Goal: Task Accomplishment & Management: Manage account settings

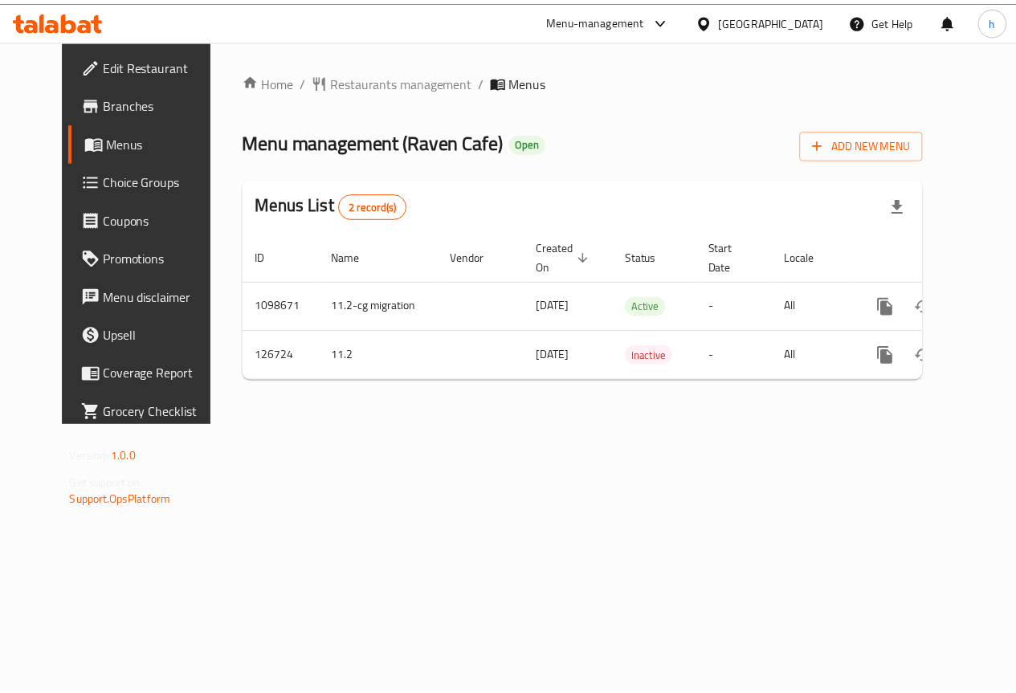
scroll to position [0, 6]
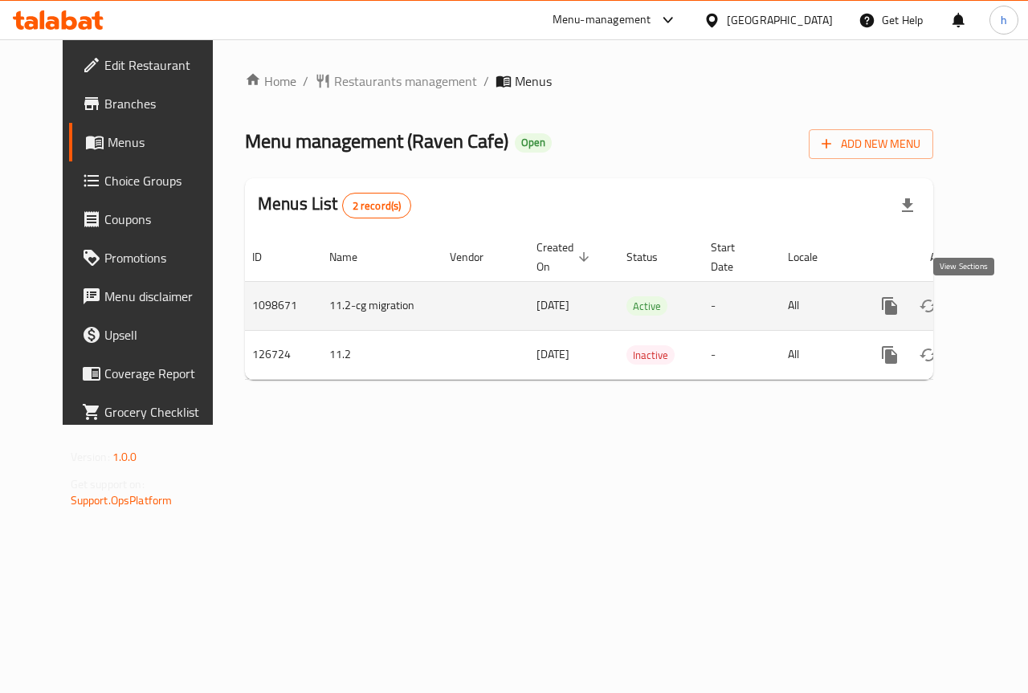
click at [996, 311] on icon "enhanced table" at bounding box center [1005, 305] width 19 height 19
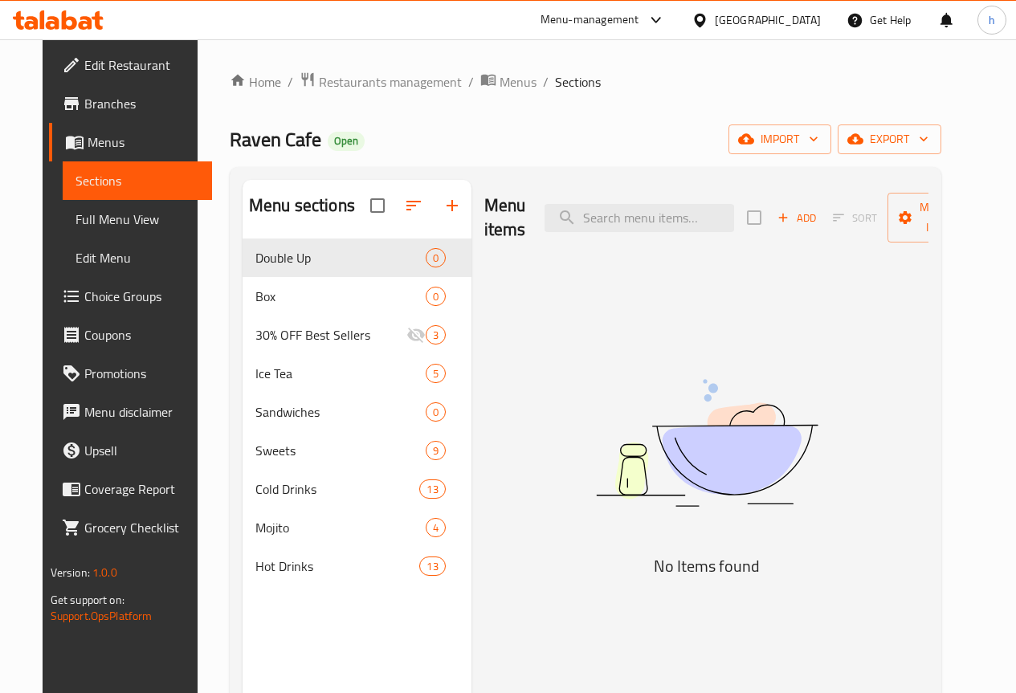
click at [84, 98] on span "Branches" at bounding box center [141, 103] width 115 height 19
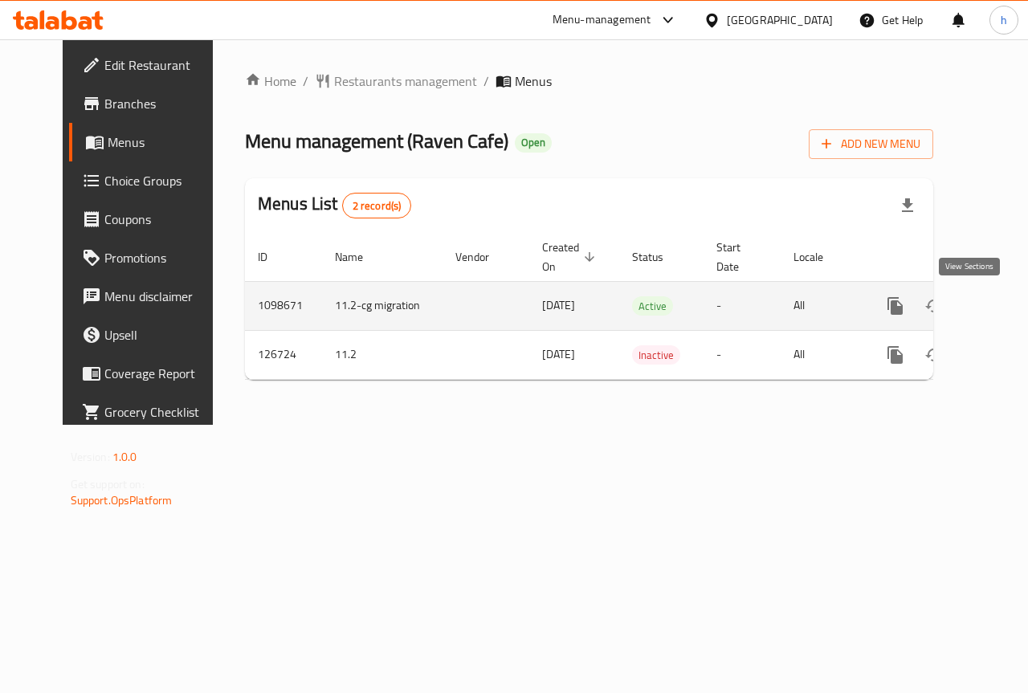
click at [1002, 302] on icon "enhanced table" at bounding box center [1011, 305] width 19 height 19
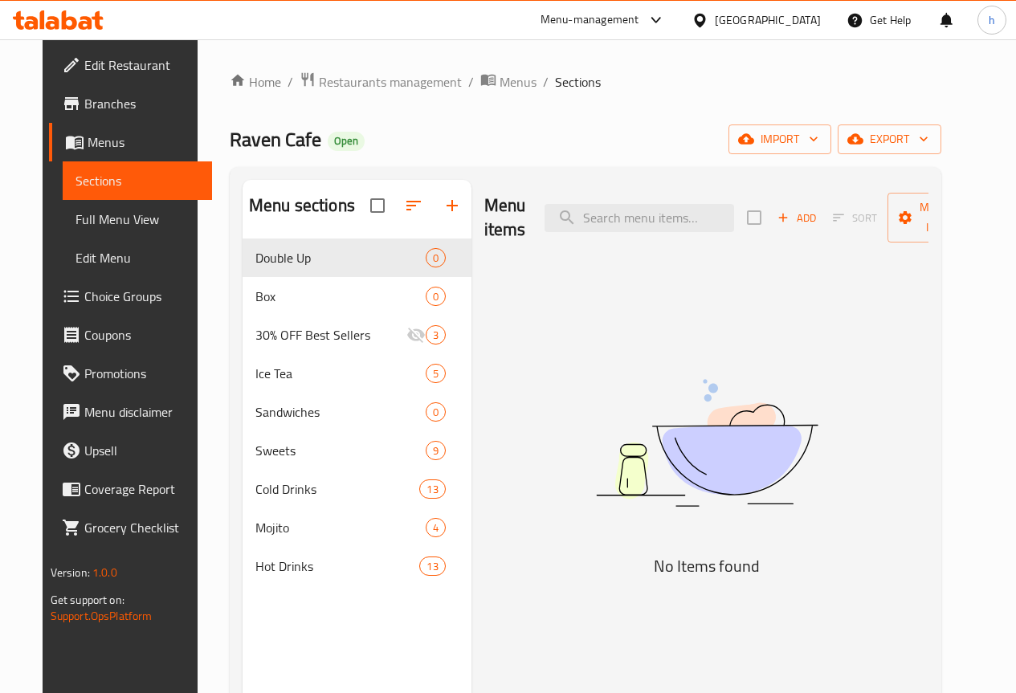
click at [99, 225] on span "Full Menu View" at bounding box center [138, 219] width 124 height 19
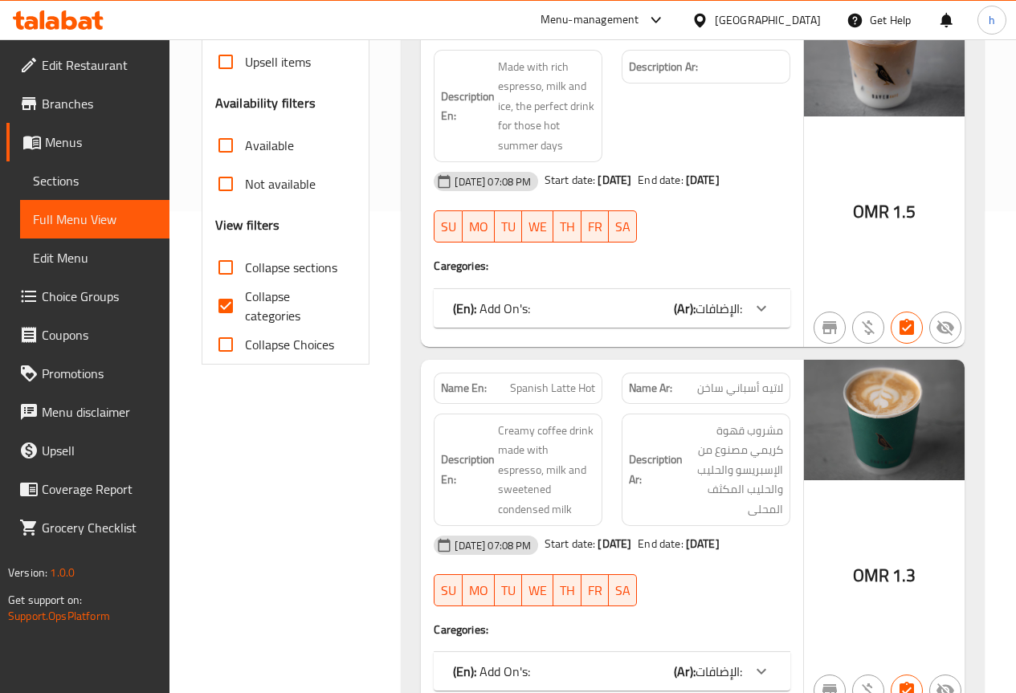
scroll to position [562, 0]
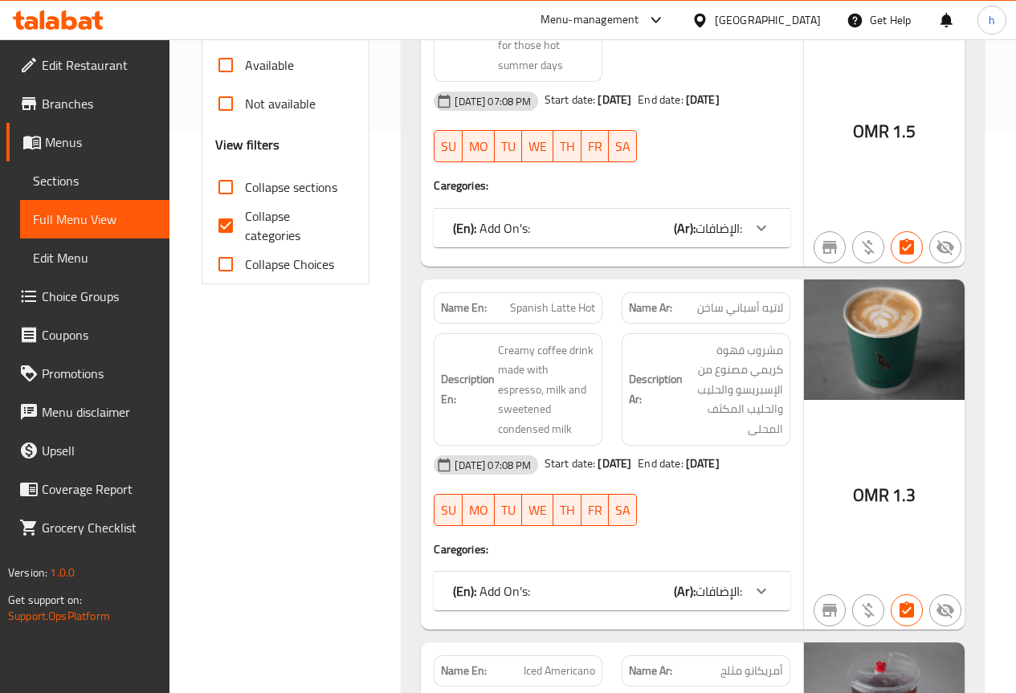
click at [221, 211] on input "Collapse categories" at bounding box center [225, 225] width 39 height 39
checkbox input "false"
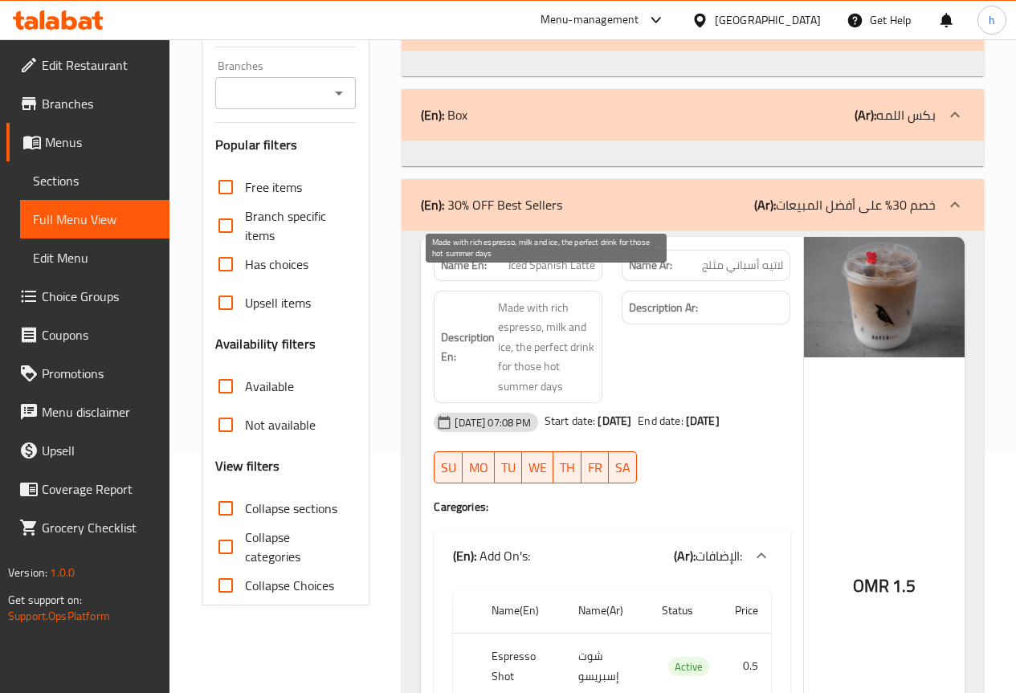
scroll to position [0, 0]
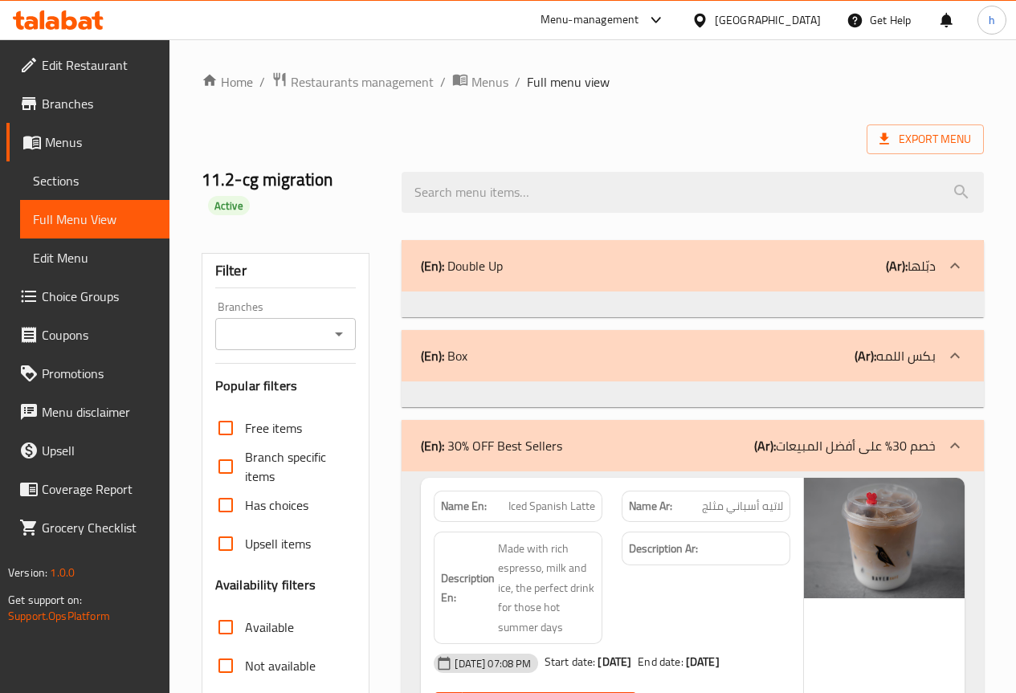
click at [925, 256] on p "(Ar): دبّلها" at bounding box center [911, 265] width 50 height 19
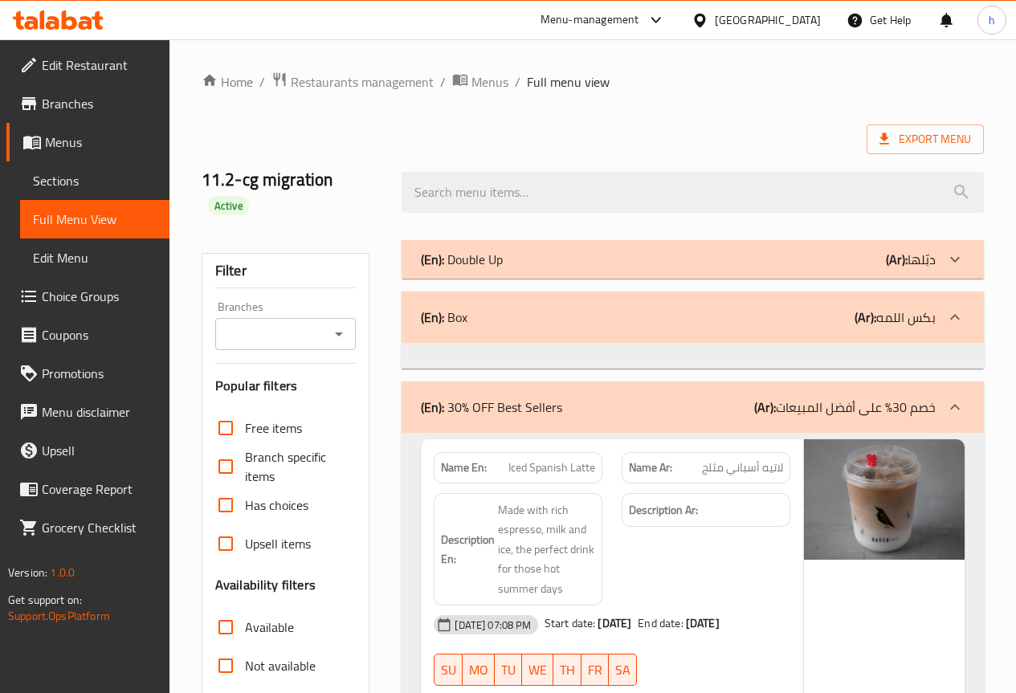
click at [864, 250] on div "(En): Double Up (Ar): دبّلها" at bounding box center [678, 259] width 515 height 19
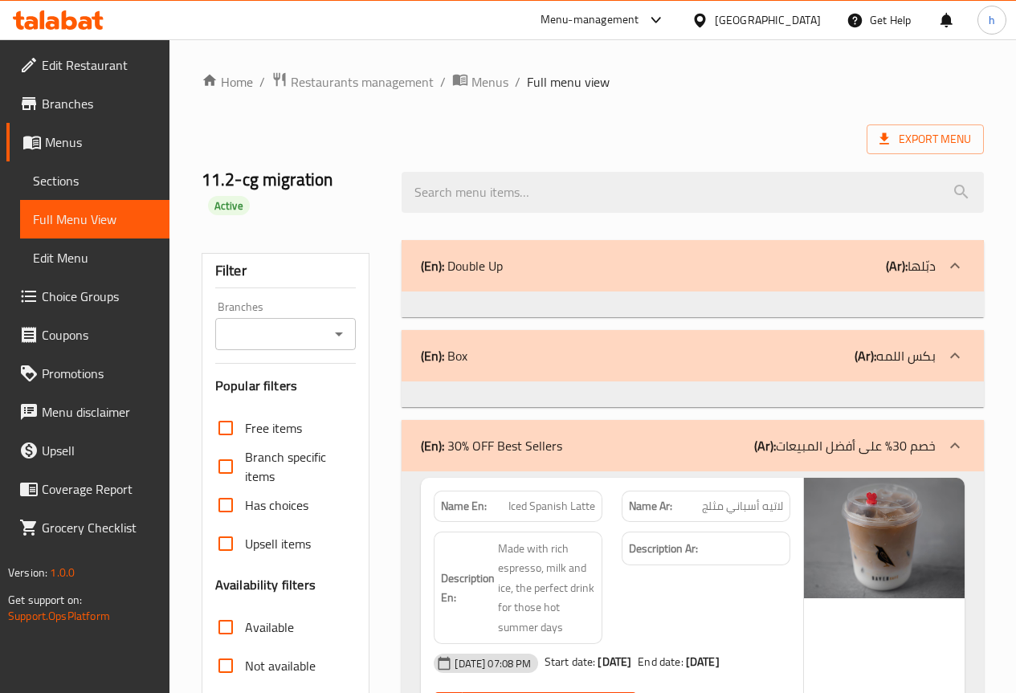
click at [574, 346] on div "(En): Box (Ar): بكس اللمه" at bounding box center [678, 355] width 515 height 19
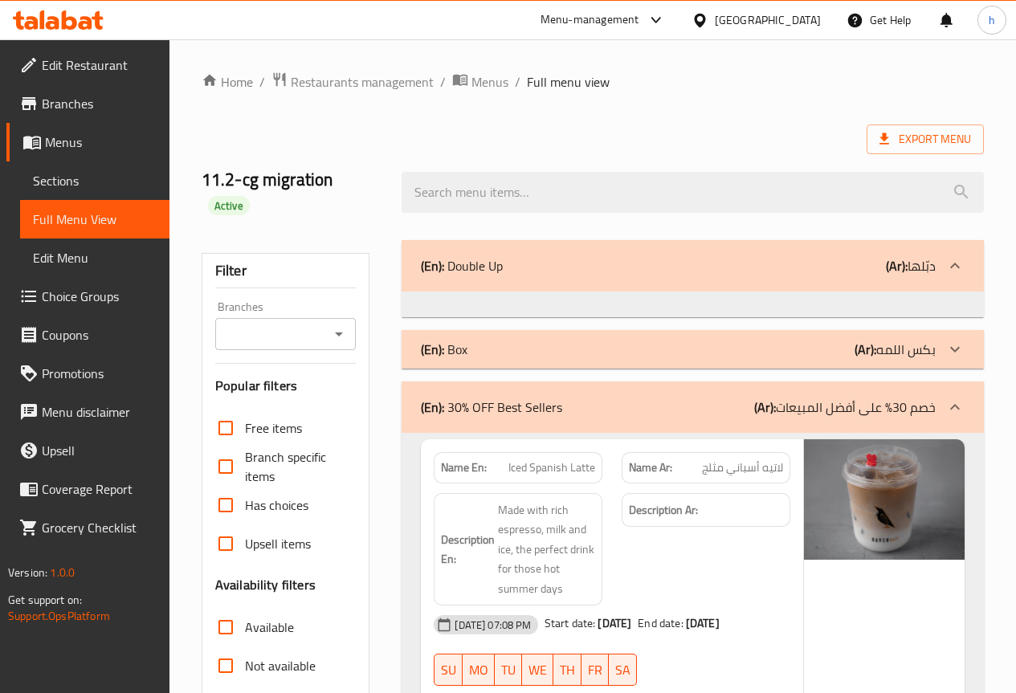
click at [618, 340] on div "(En): Box (Ar): بكس اللمه" at bounding box center [678, 349] width 515 height 19
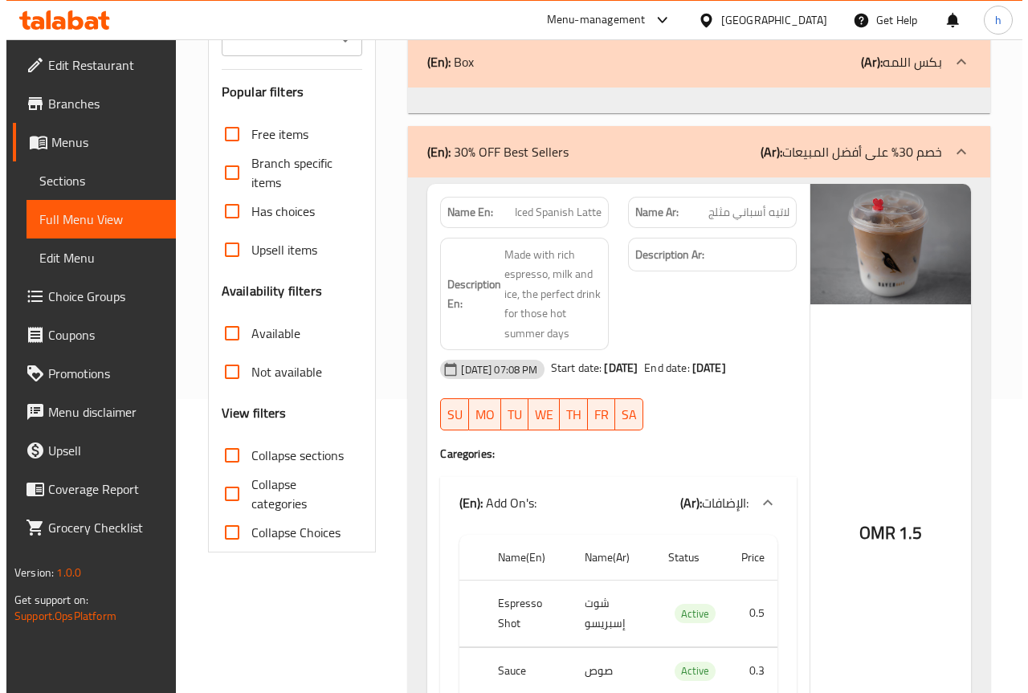
scroll to position [80, 0]
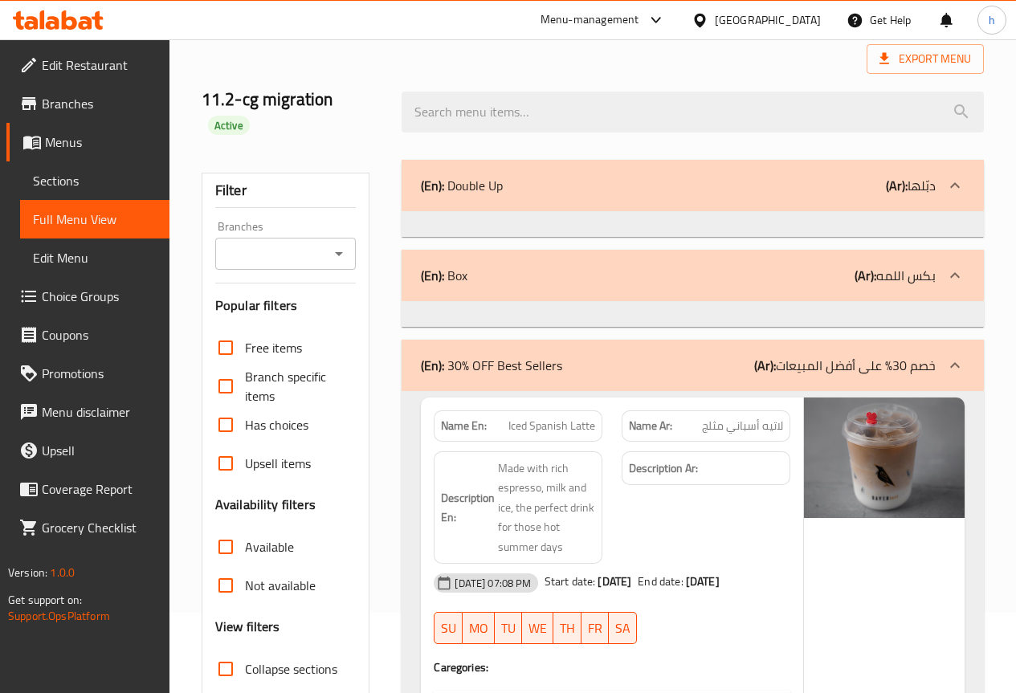
click at [92, 197] on link "Sections" at bounding box center [94, 180] width 149 height 39
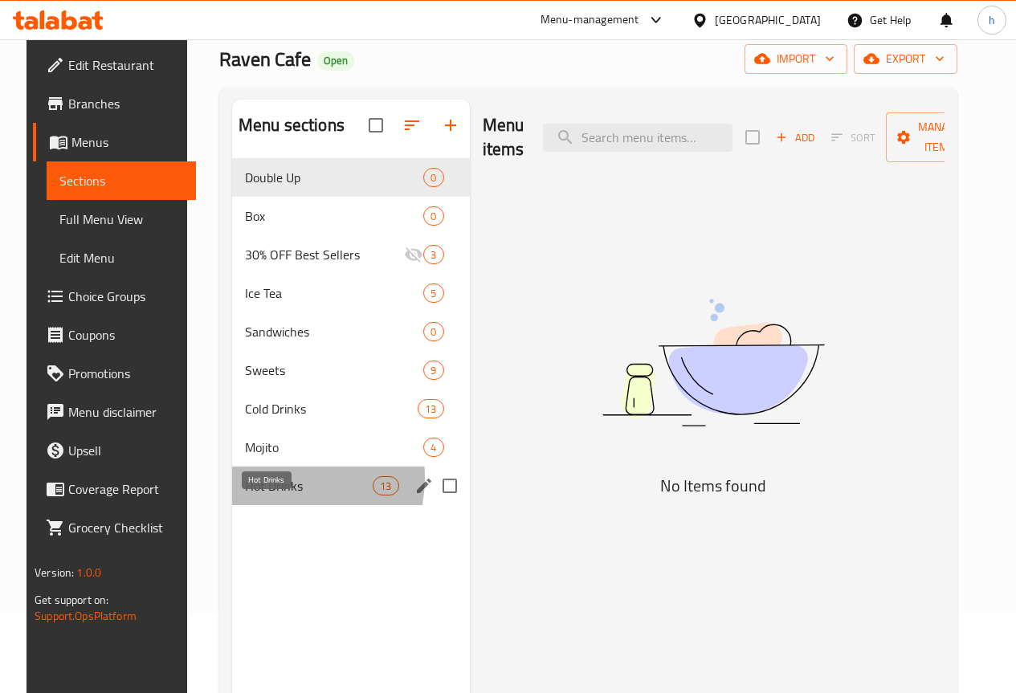
click at [249, 496] on span "Hot Drinks" at bounding box center [309, 485] width 128 height 19
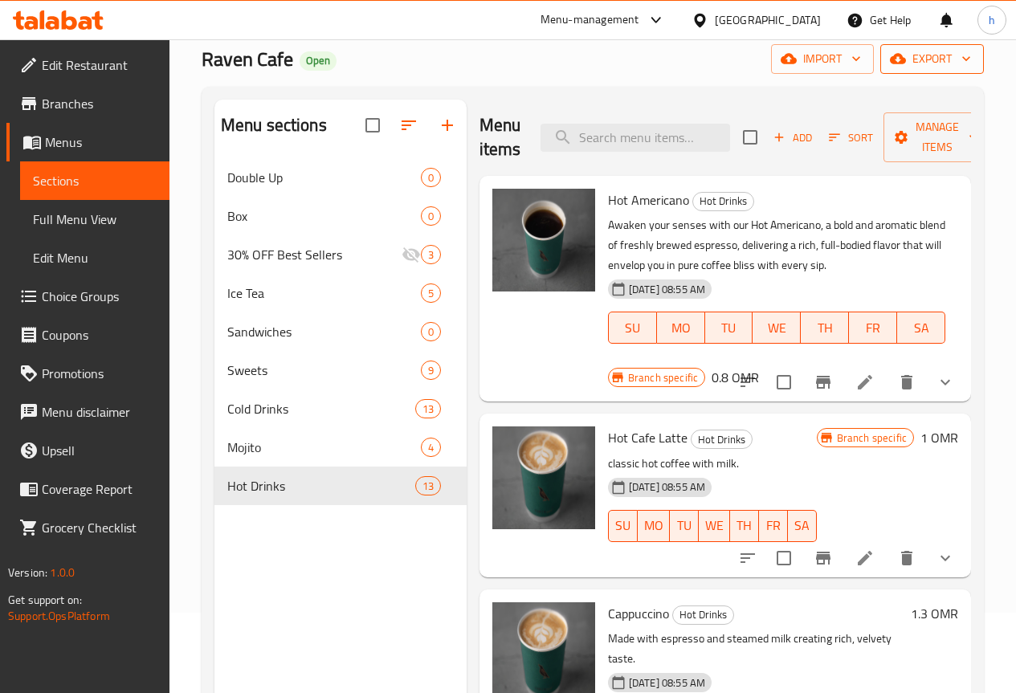
click at [932, 54] on span "export" at bounding box center [932, 59] width 78 height 20
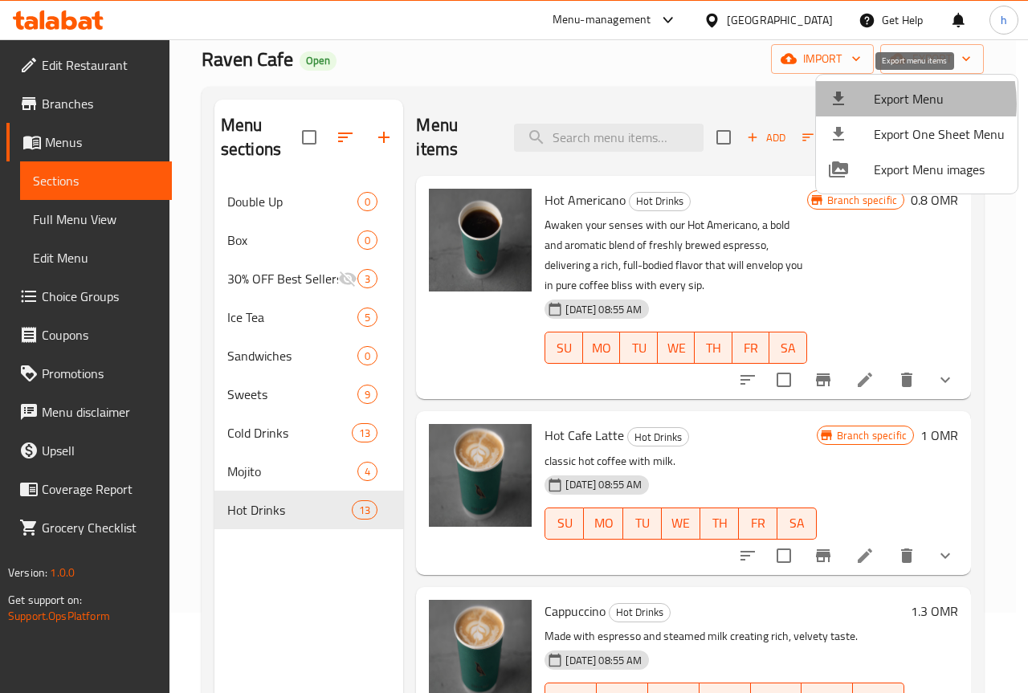
click at [878, 104] on span "Export Menu" at bounding box center [939, 98] width 131 height 19
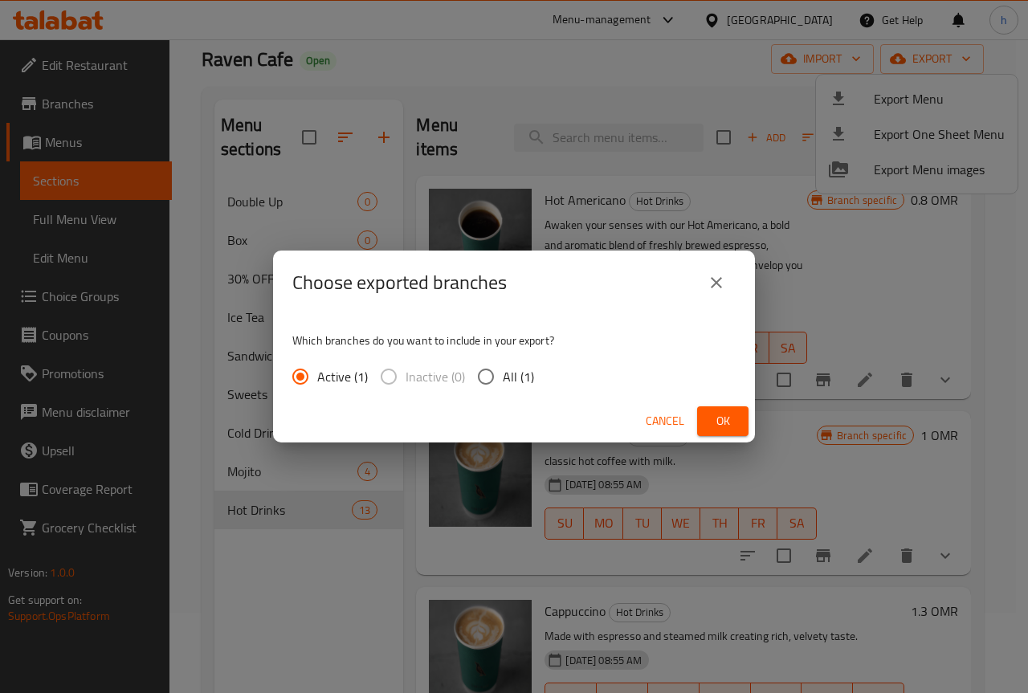
click at [486, 378] on input "All (1)" at bounding box center [486, 377] width 34 height 34
radio input "true"
click at [706, 419] on button "Ok" at bounding box center [722, 422] width 51 height 30
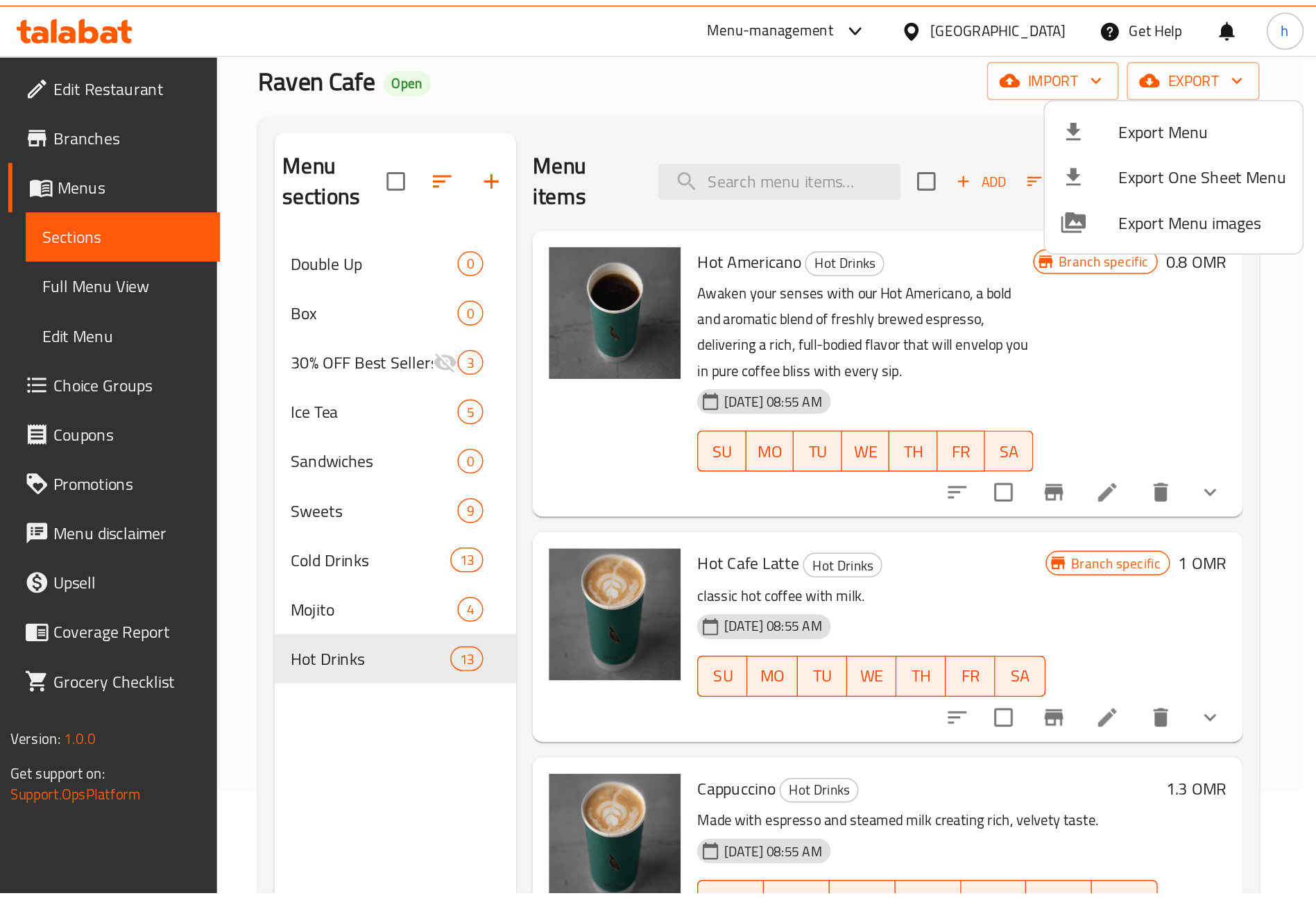
scroll to position [69, 0]
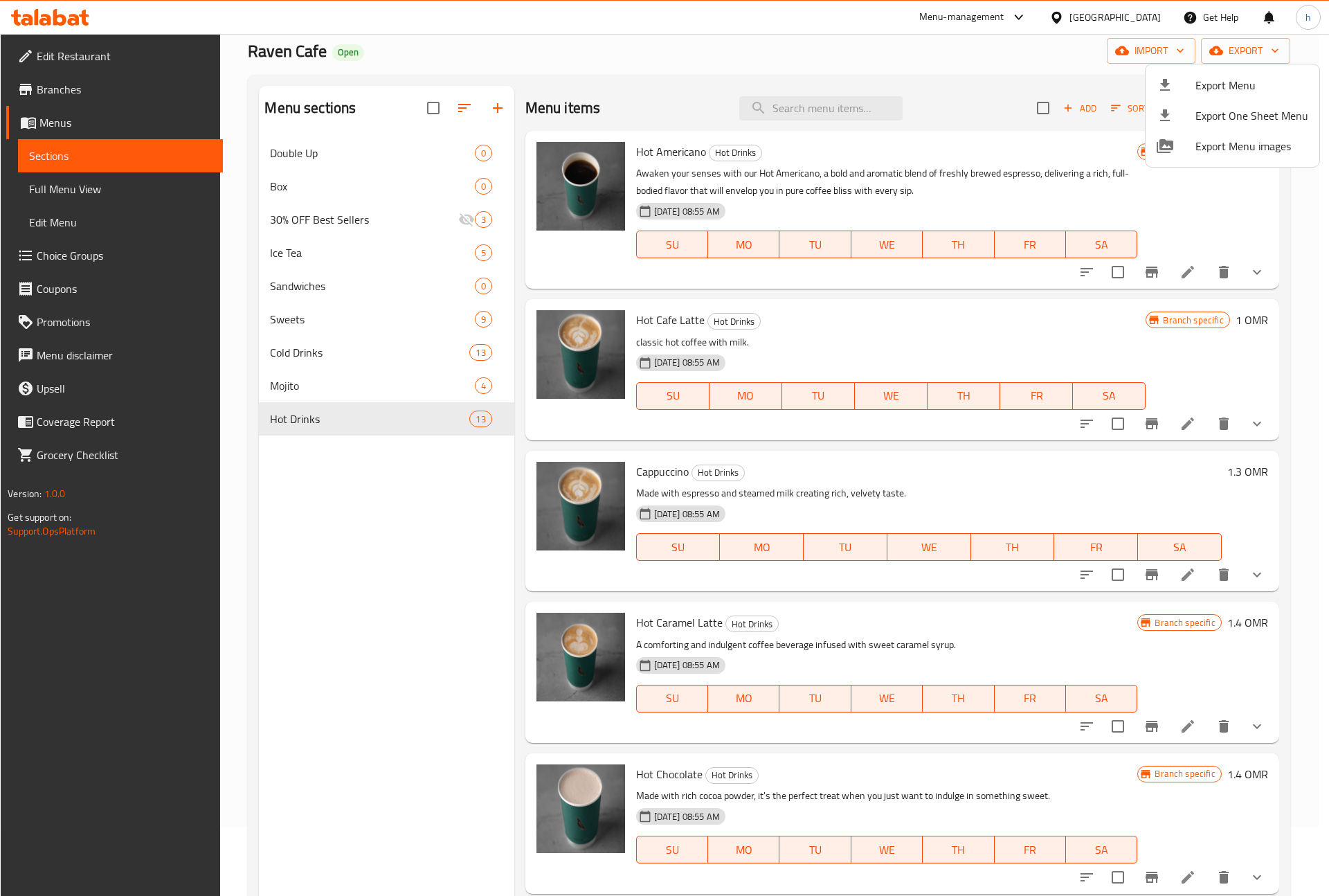
click at [655, 63] on div at bounding box center [664, 448] width 1329 height 896
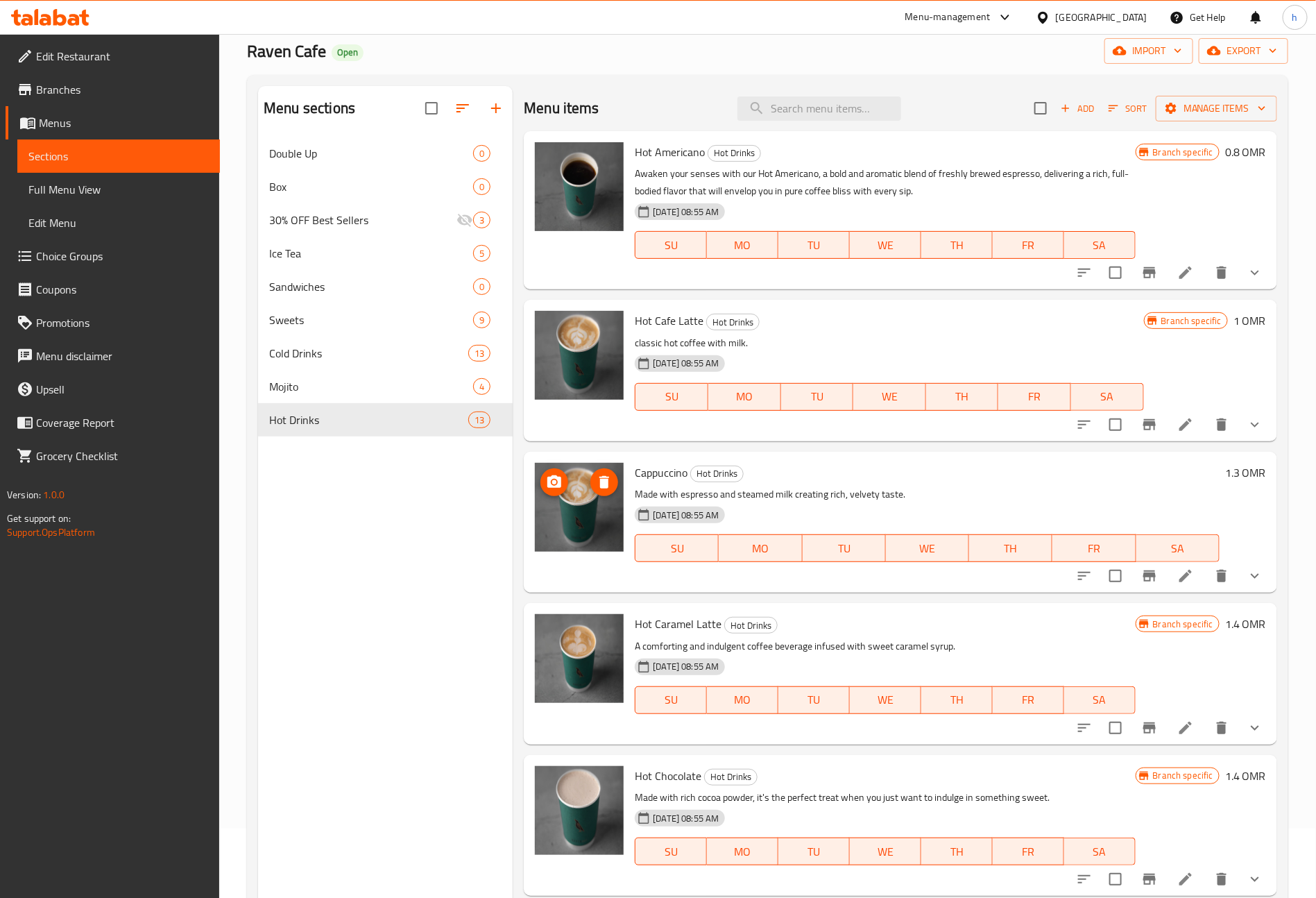
scroll to position [0, 0]
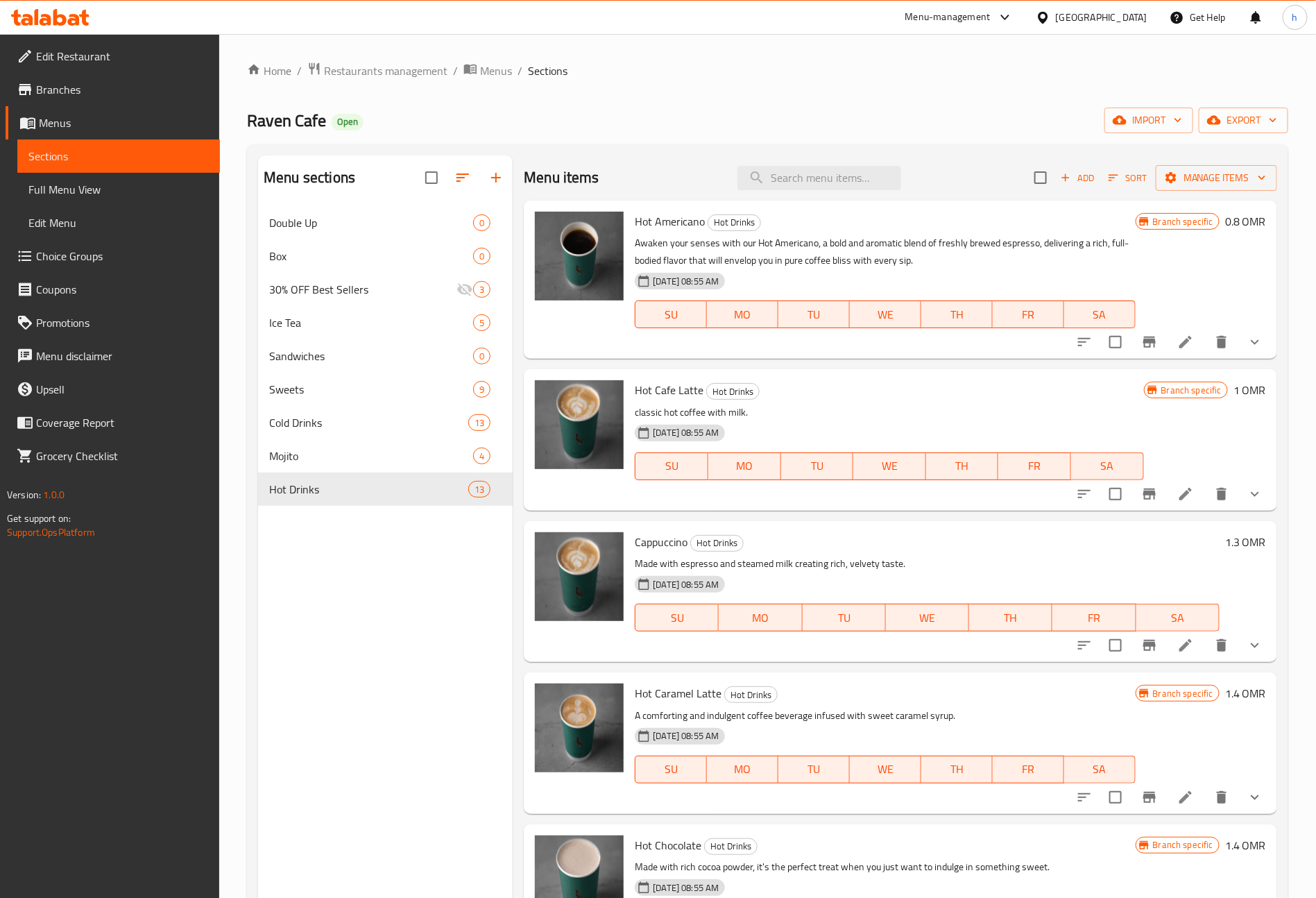
click at [75, 98] on span "Branches" at bounding box center [123, 89] width 173 height 16
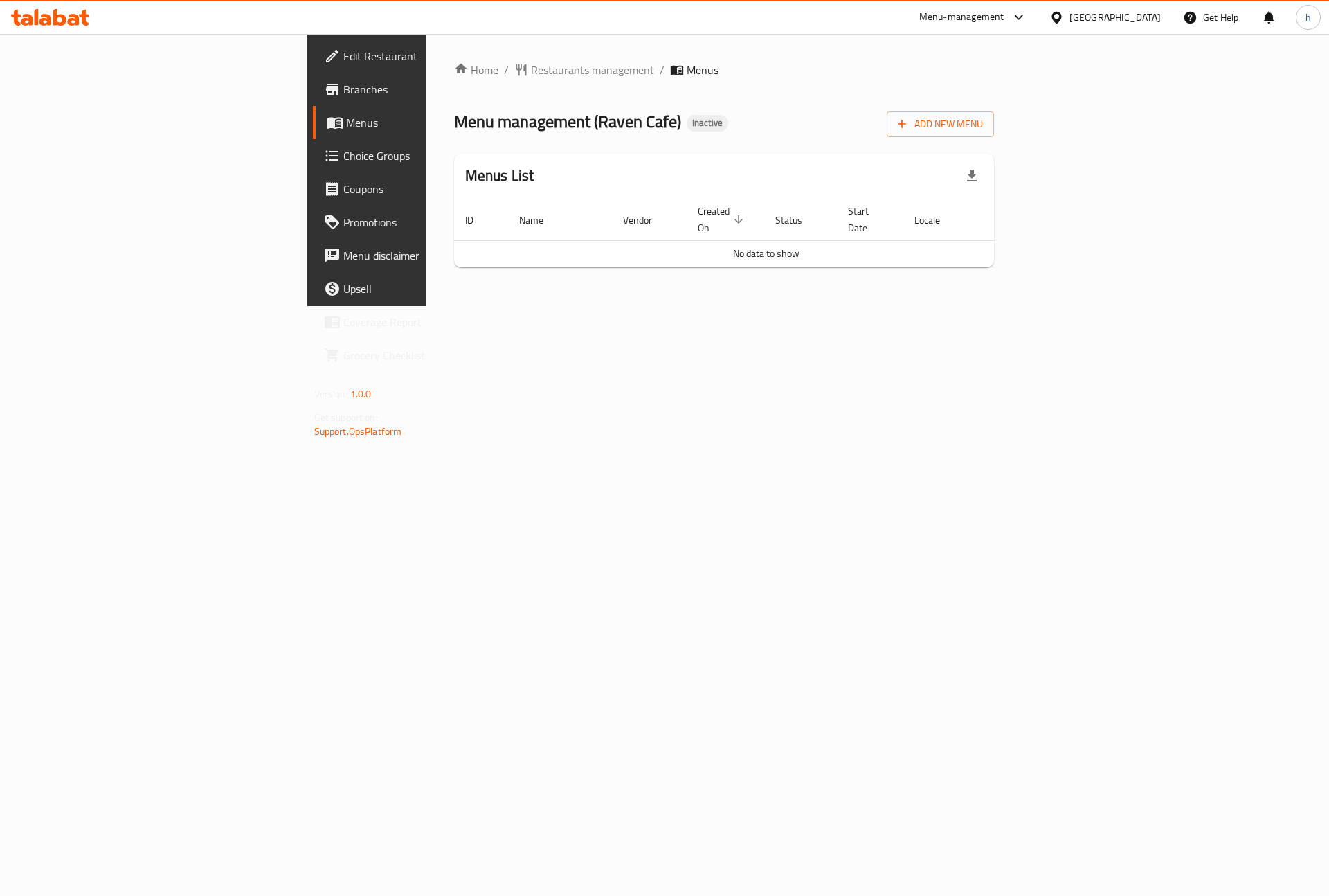
click at [343, 82] on span "Branches" at bounding box center [430, 89] width 175 height 16
click at [909, 127] on icon "button" at bounding box center [902, 124] width 14 height 14
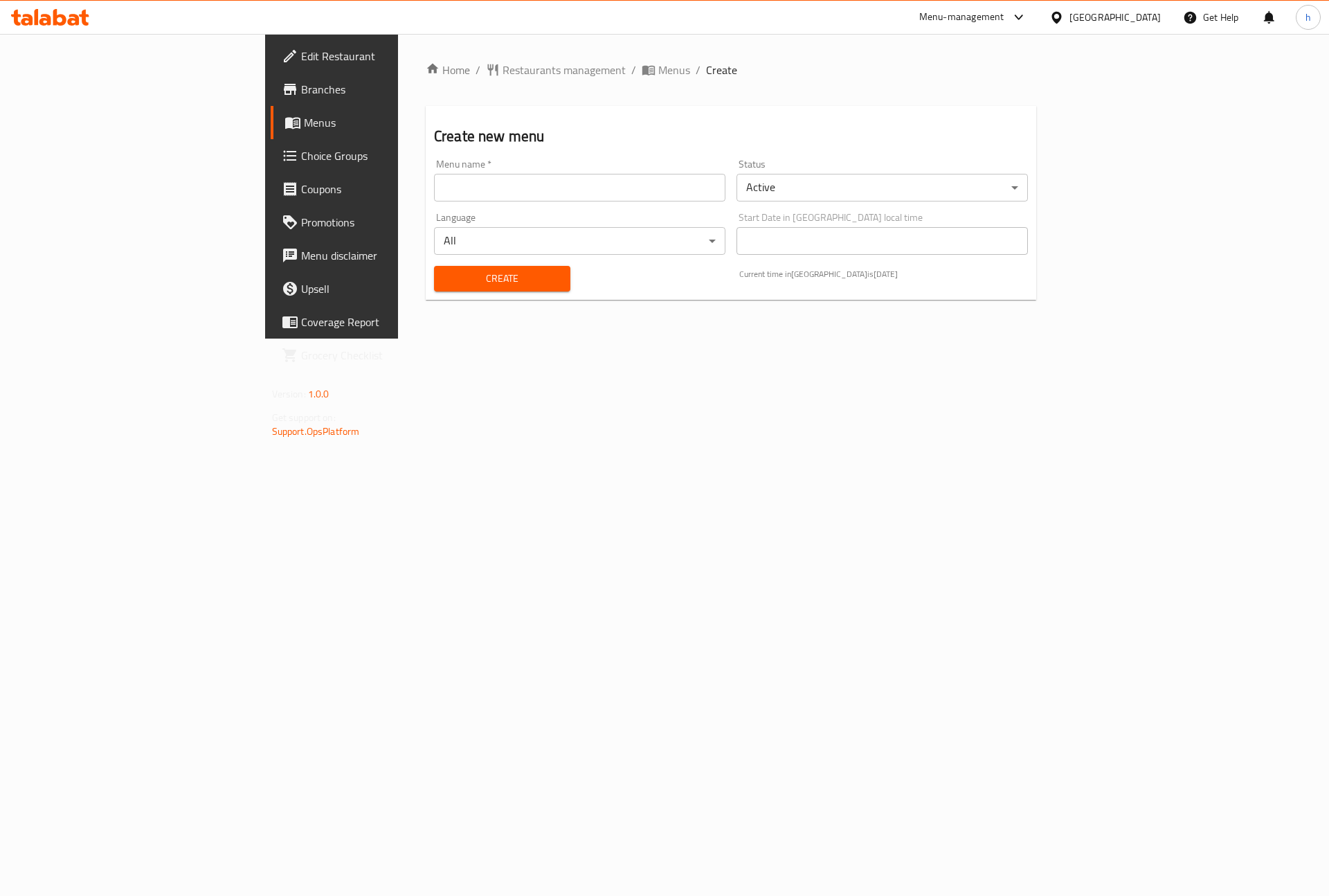
click at [440, 190] on input "text" at bounding box center [580, 188] width 291 height 28
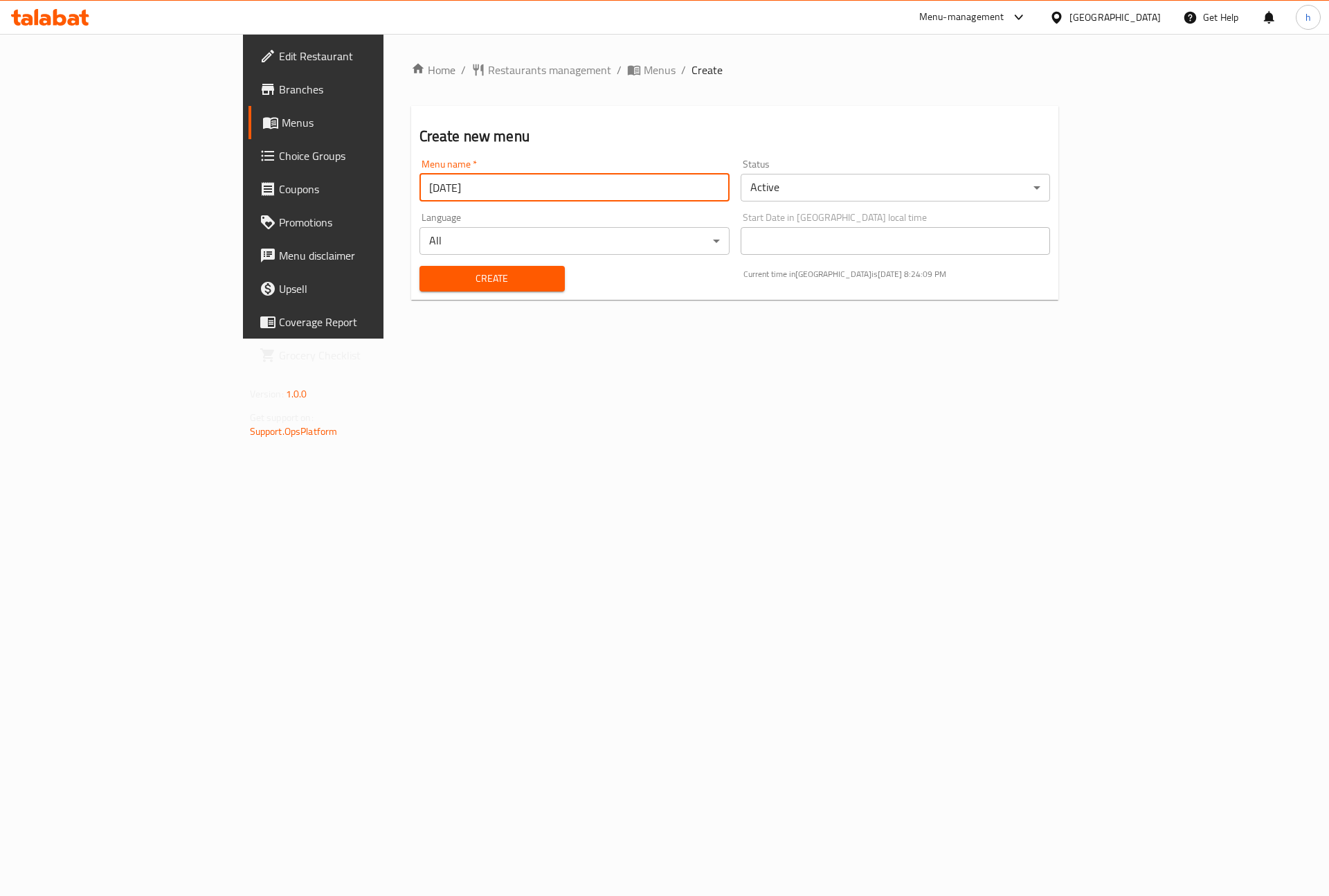
type input "[DATE]"
click at [839, 197] on body "​ Menu-management Oman Get Help h Edit Restaurant Branches Menus Choice Groups …" at bounding box center [664, 464] width 1329 height 862
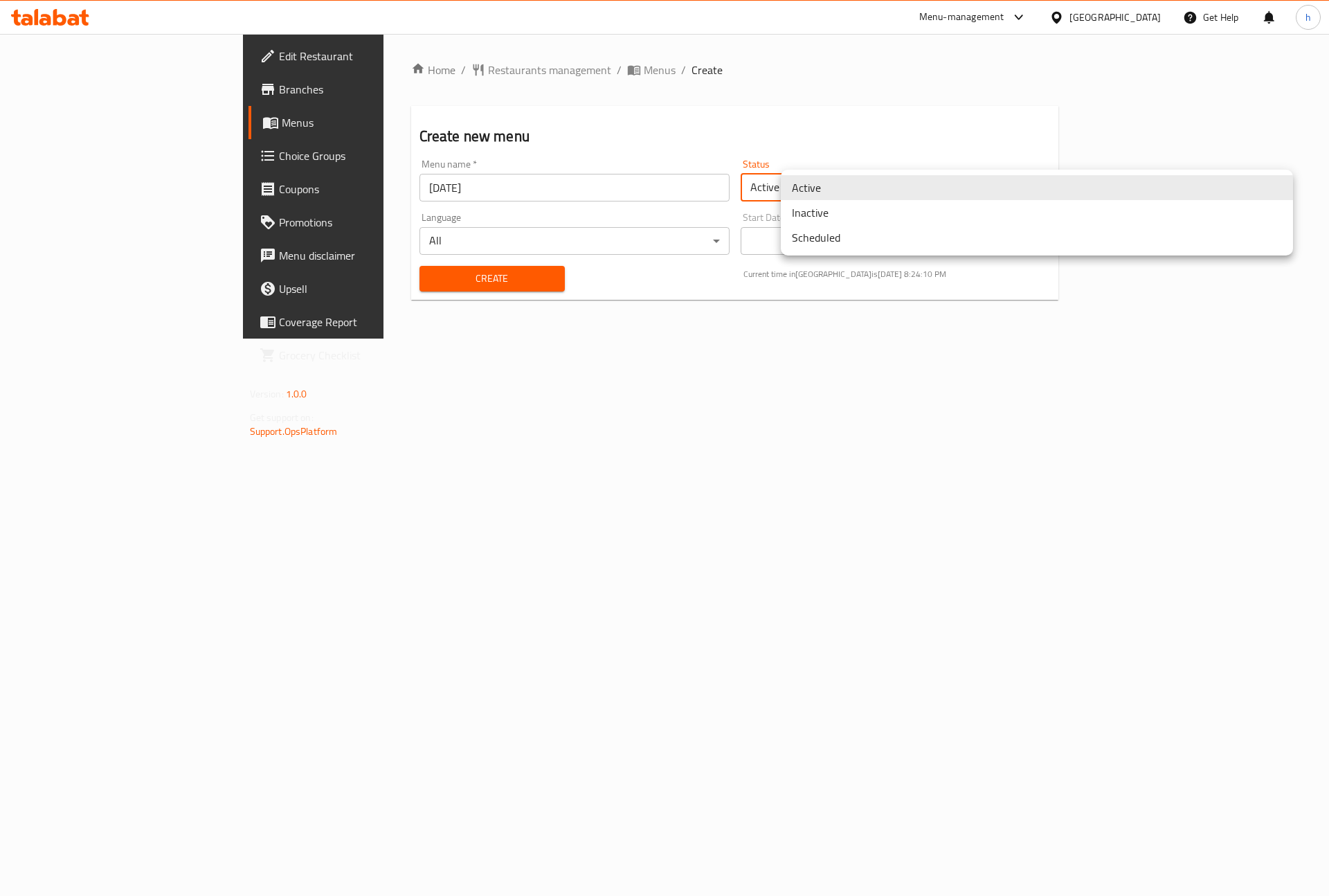
click at [839, 190] on li "Active" at bounding box center [1037, 187] width 512 height 25
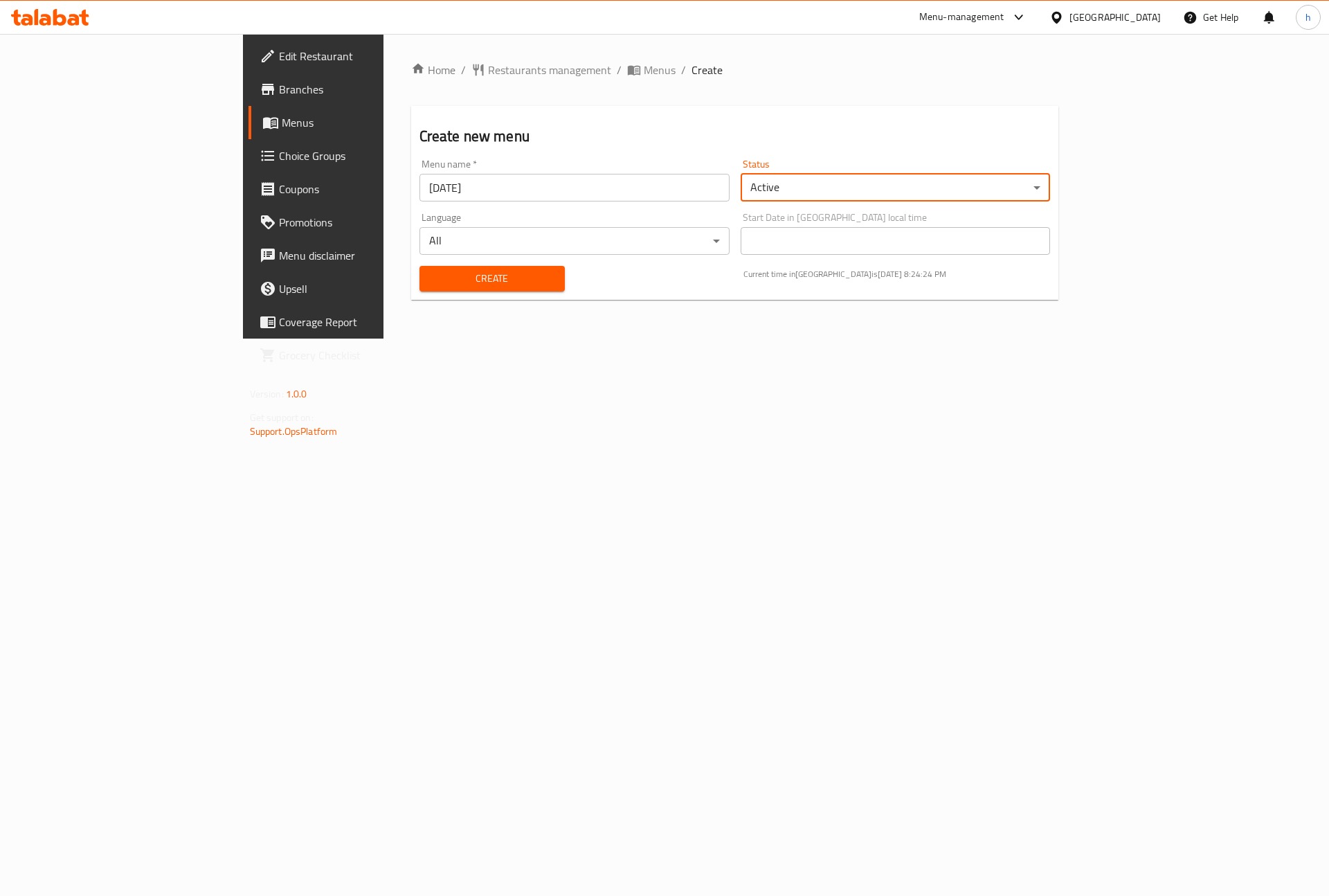
click at [431, 283] on span "Create" at bounding box center [492, 278] width 123 height 17
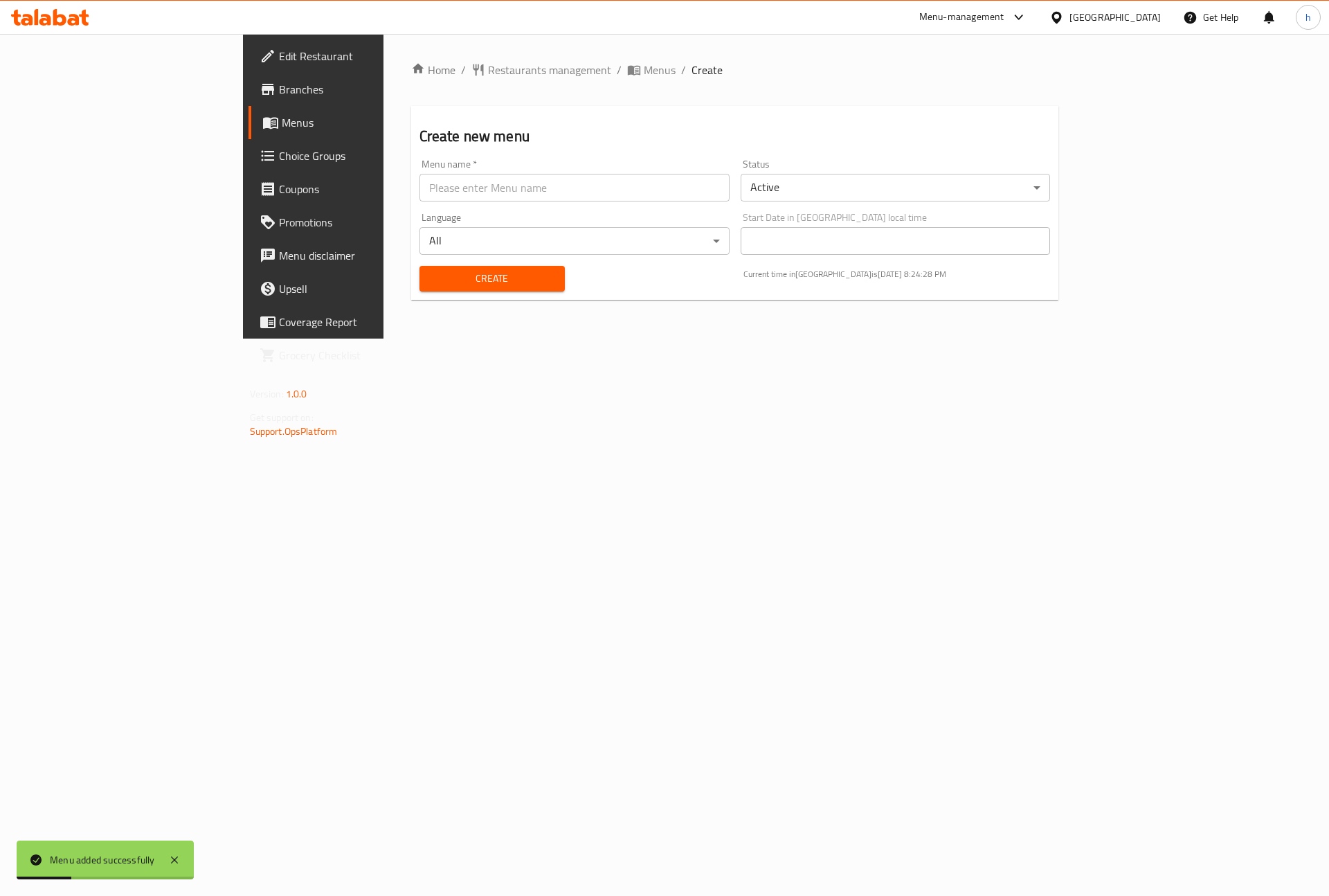
click at [282, 127] on span "Menus" at bounding box center [368, 122] width 172 height 16
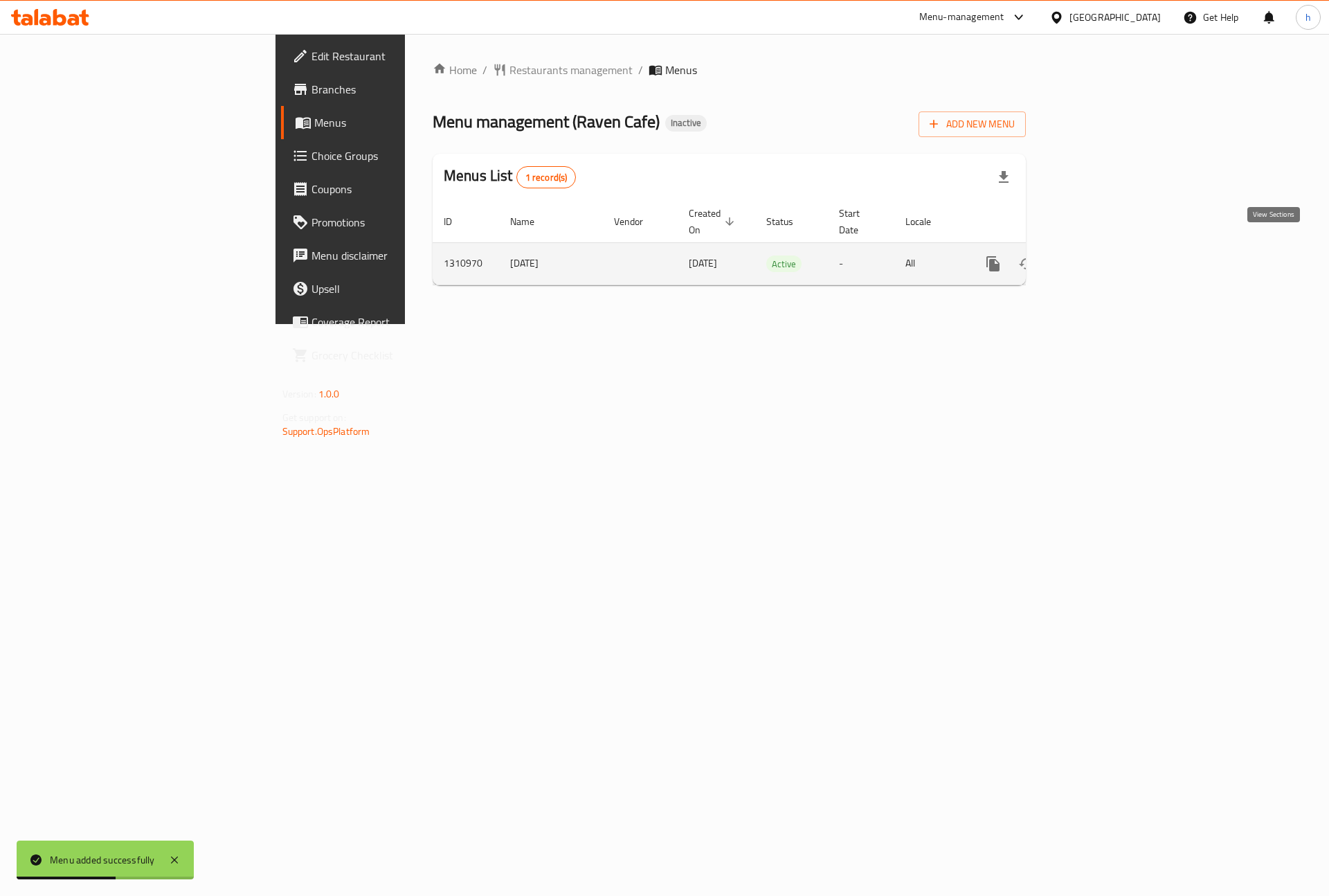
click at [1101, 255] on icon "enhanced table" at bounding box center [1093, 263] width 16 height 16
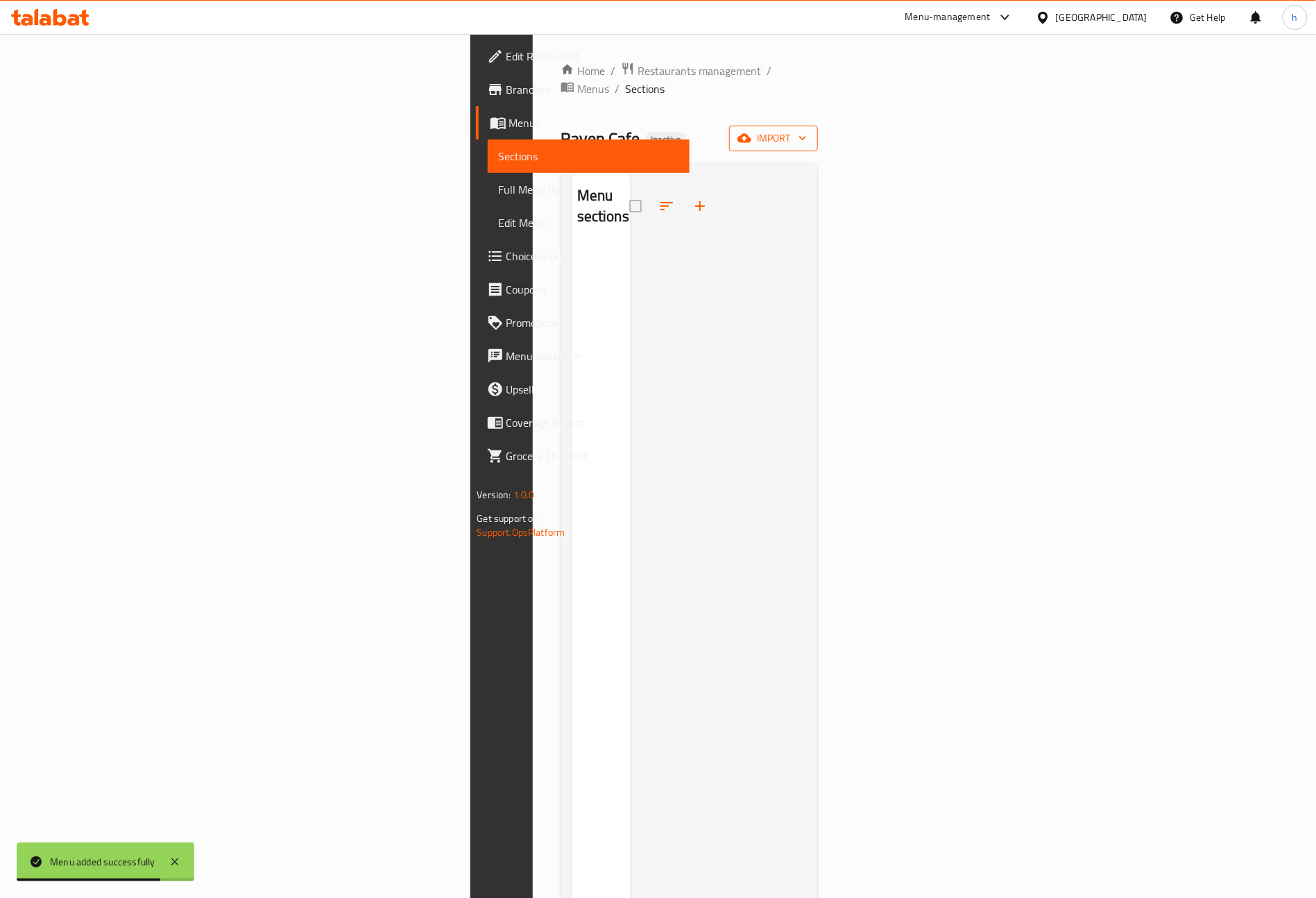
click at [807, 130] on span "import" at bounding box center [773, 138] width 66 height 17
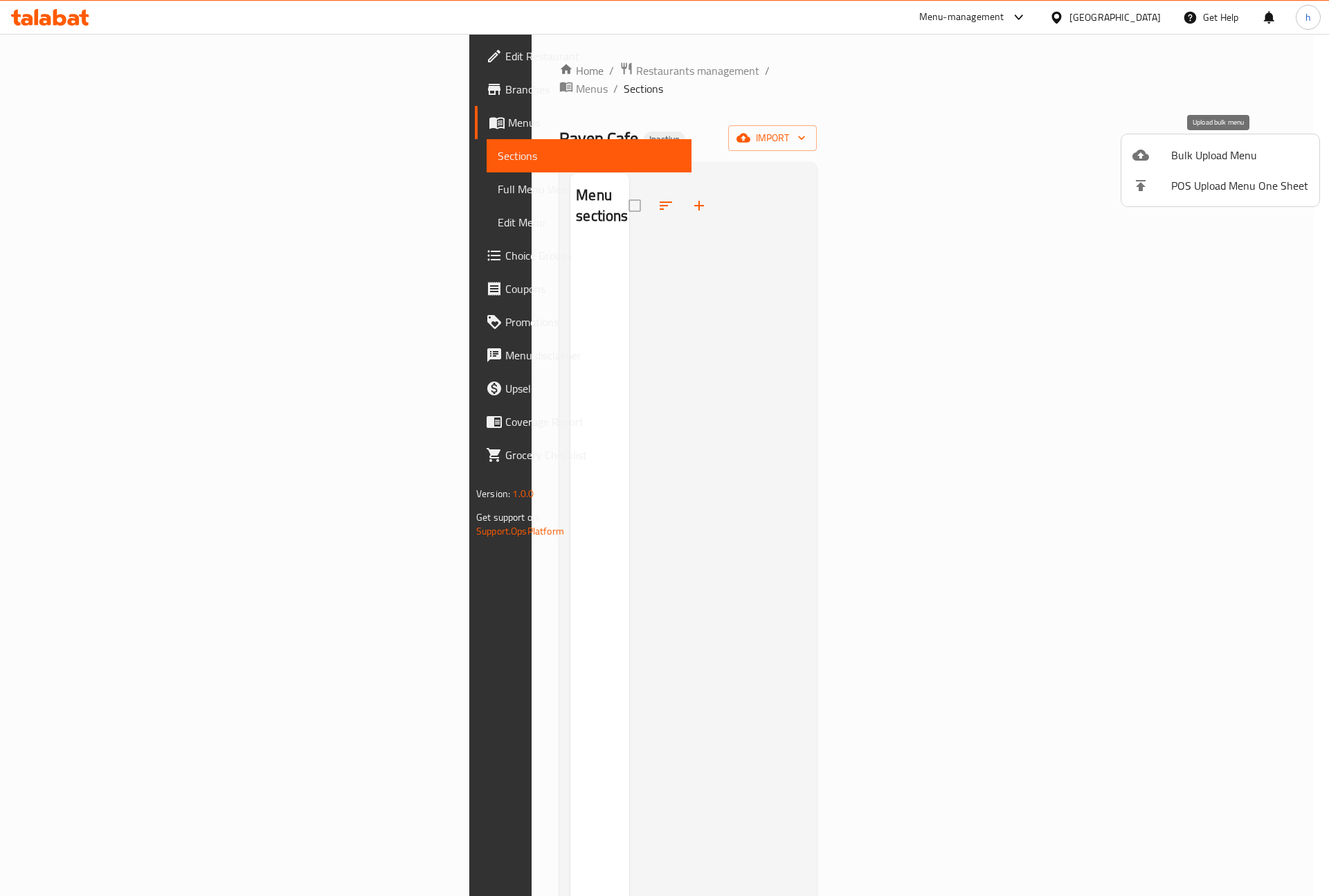
click at [1175, 153] on span "Bulk Upload Menu" at bounding box center [1239, 154] width 137 height 16
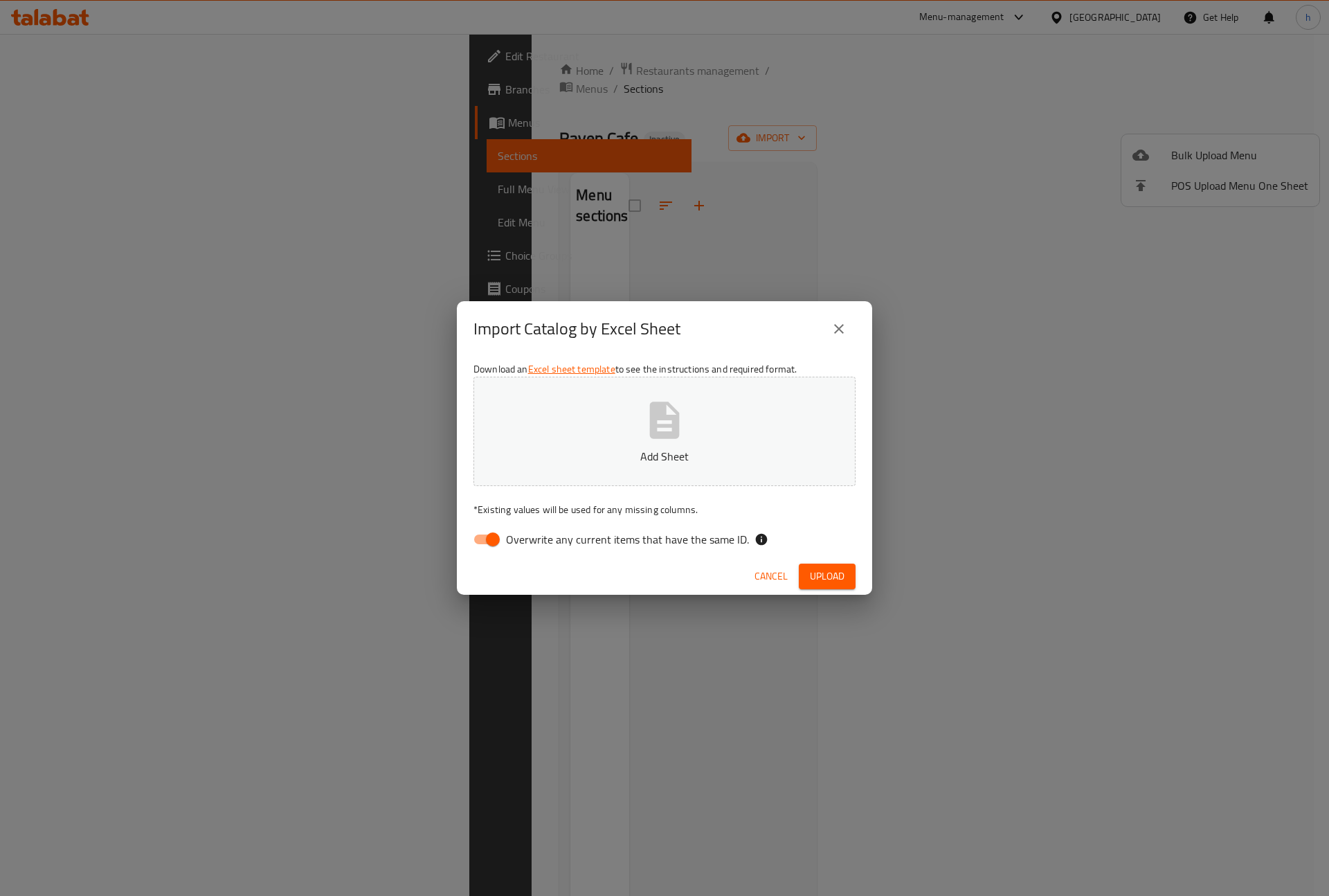
click at [486, 538] on input "Overwrite any current items that have the same ID." at bounding box center [493, 539] width 79 height 27
checkbox input "false"
click at [787, 524] on div "Download an Excel sheet template to see the instructions and required format. U…" at bounding box center [664, 457] width 415 height 201
click at [810, 568] on span "Upload" at bounding box center [827, 576] width 34 height 17
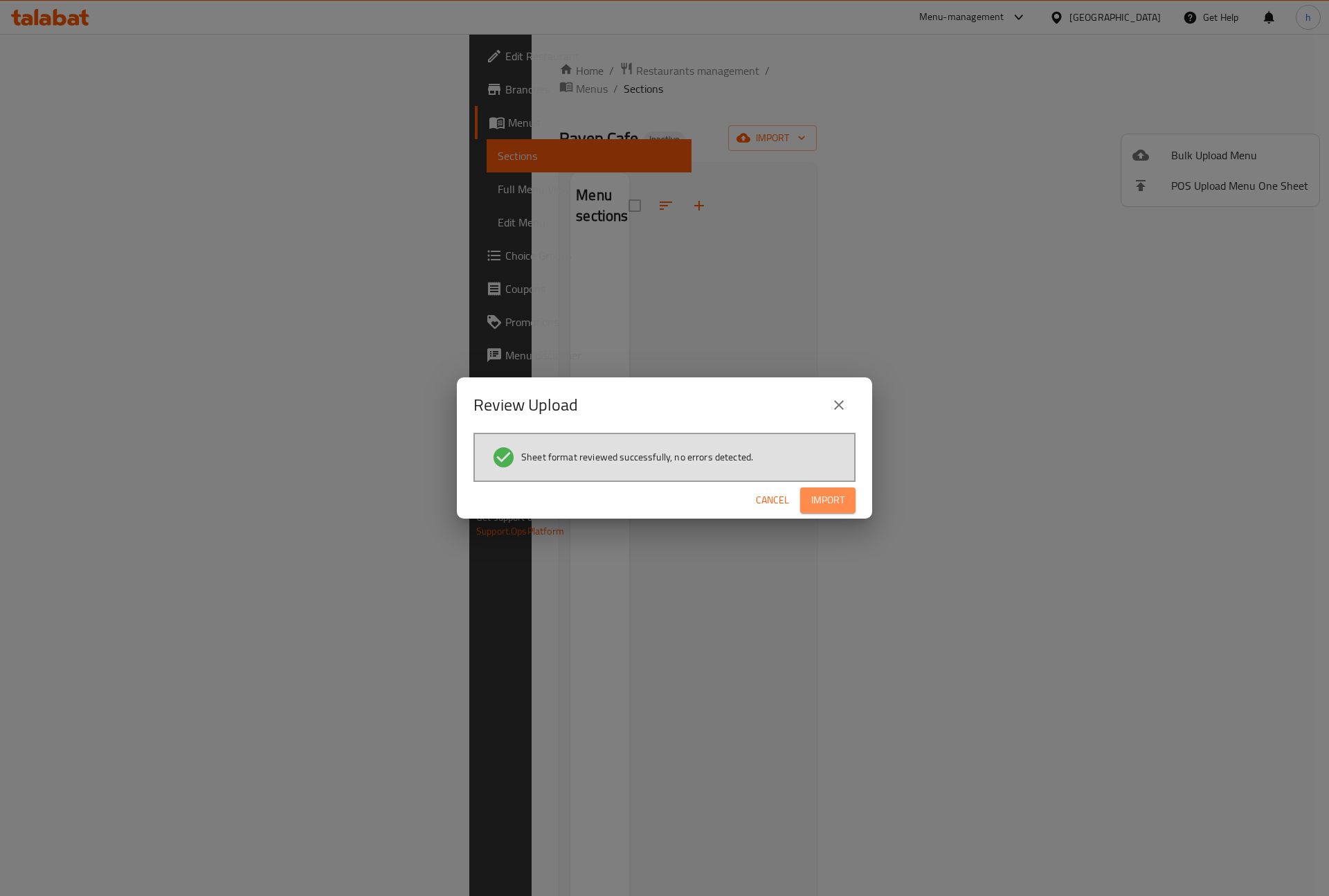
click at [819, 495] on span "Import" at bounding box center [828, 500] width 34 height 17
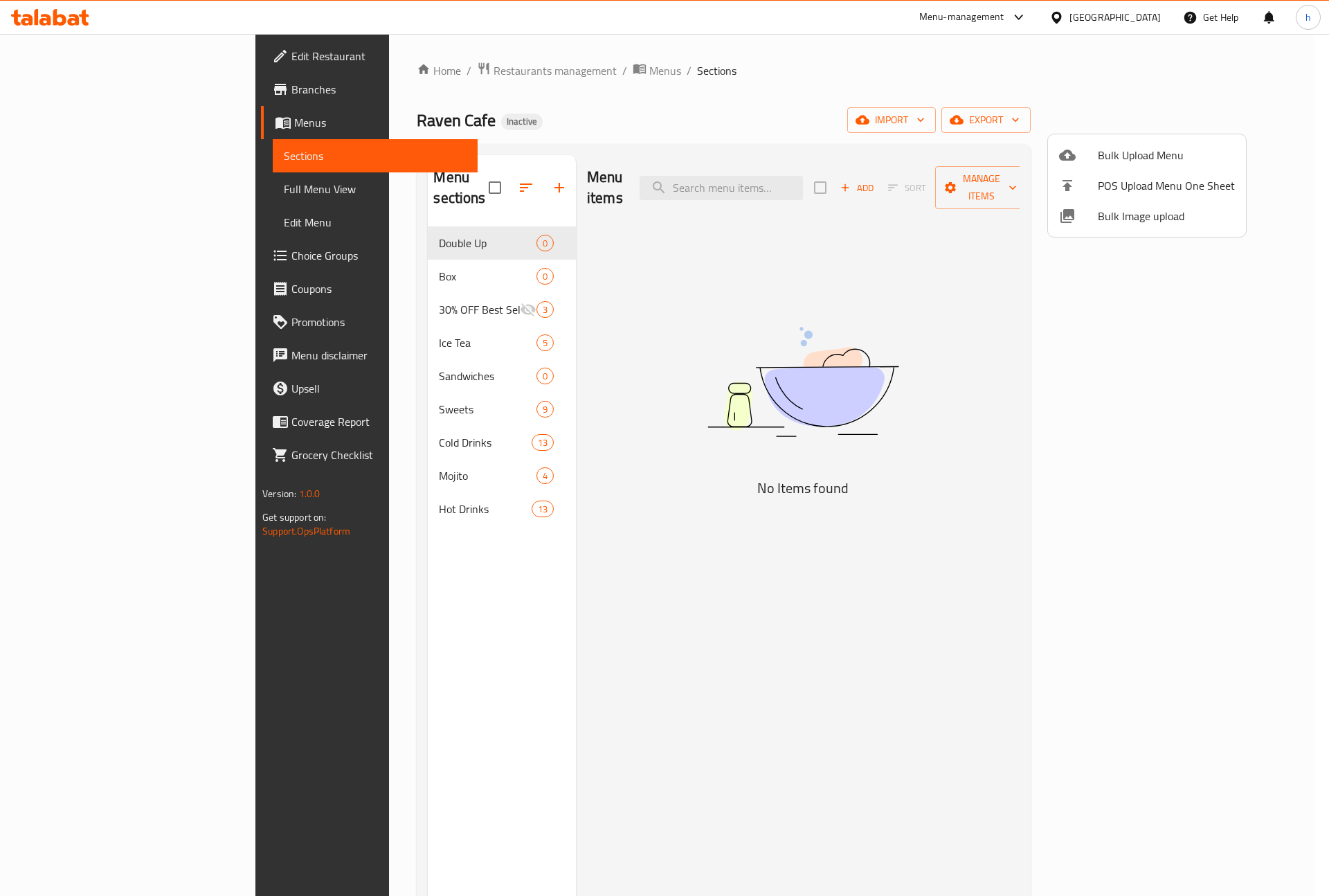
click at [742, 462] on div at bounding box center [664, 448] width 1329 height 896
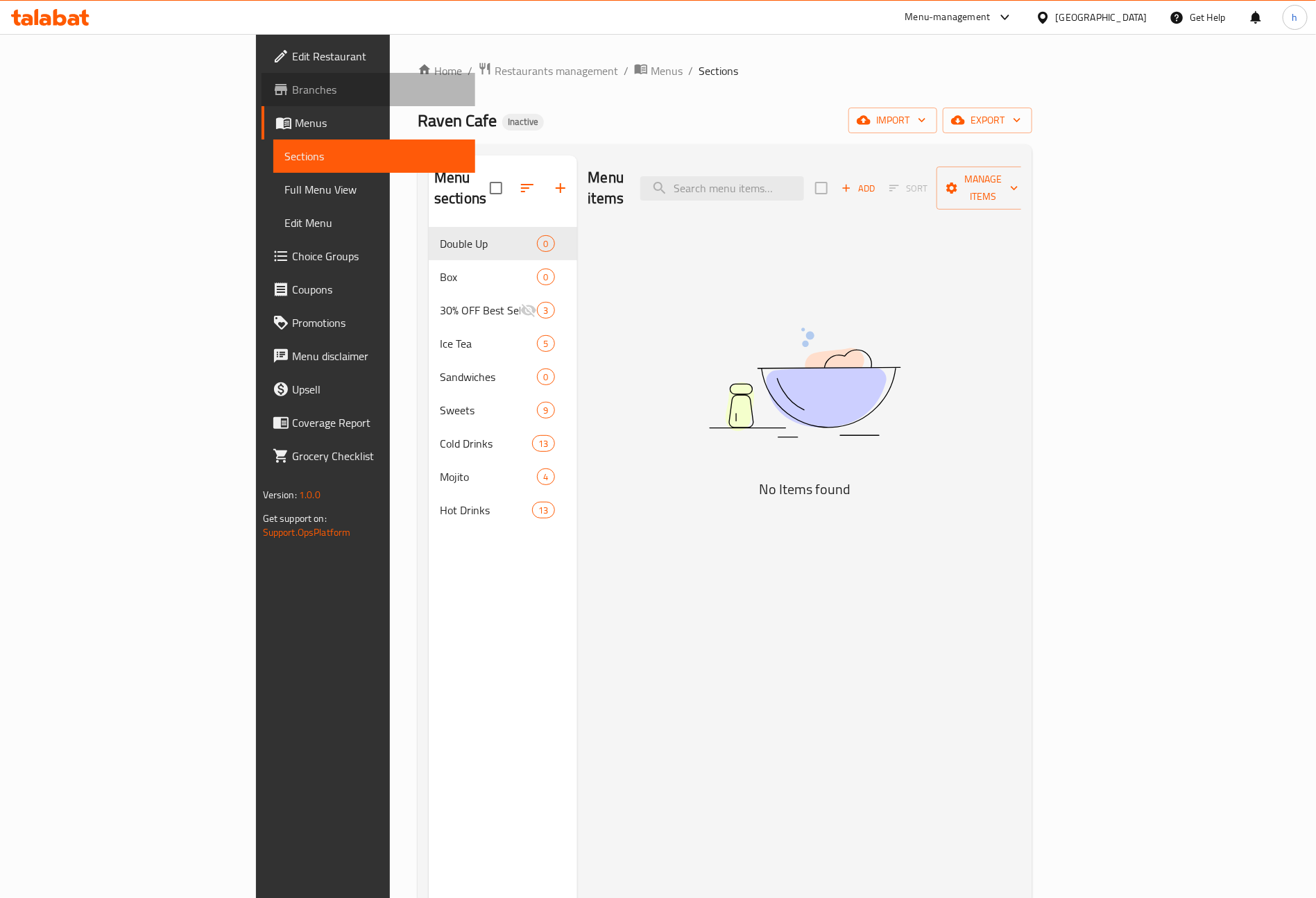
click at [292, 87] on span "Branches" at bounding box center [378, 89] width 173 height 16
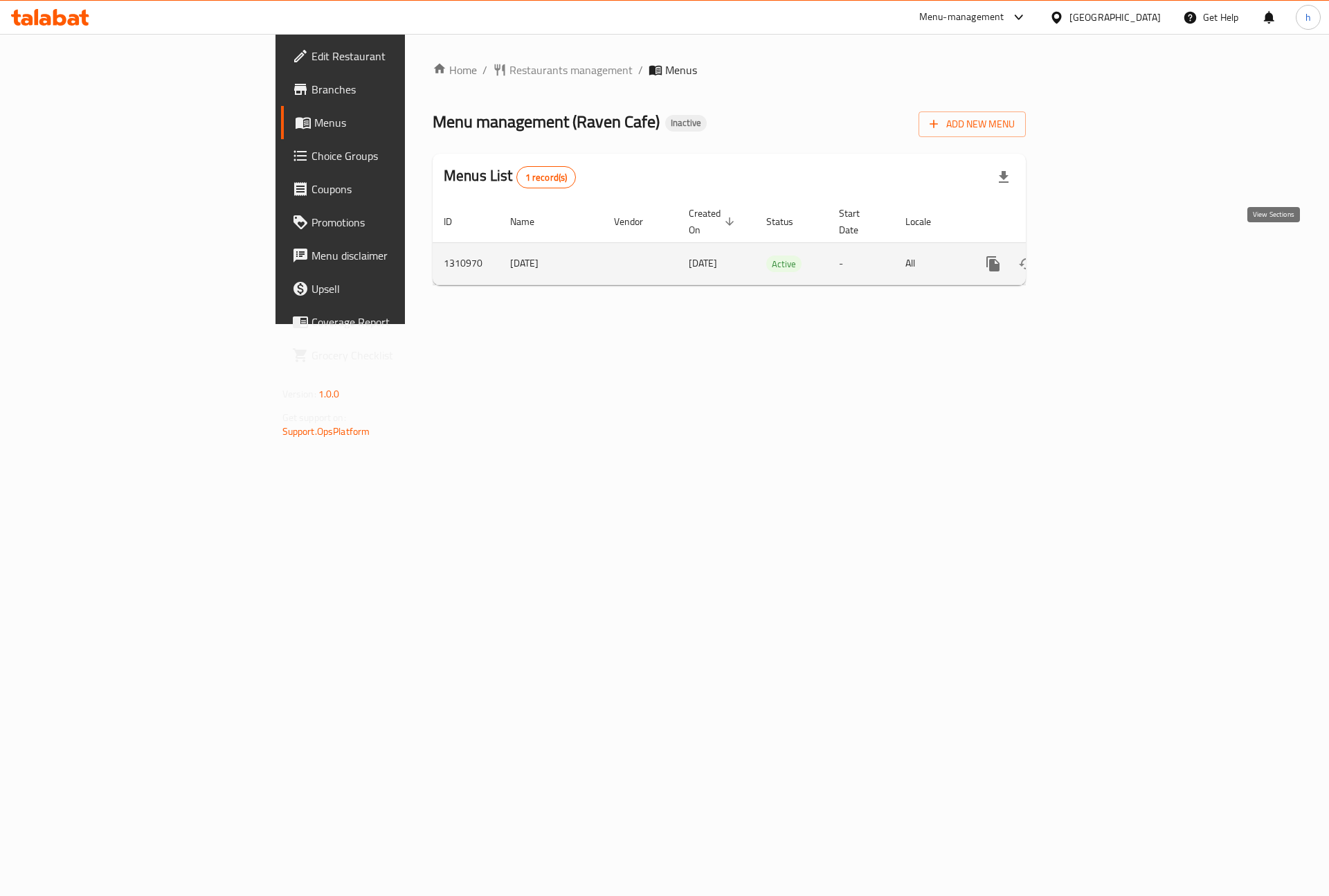
click at [1101, 255] on icon "enhanced table" at bounding box center [1093, 263] width 16 height 16
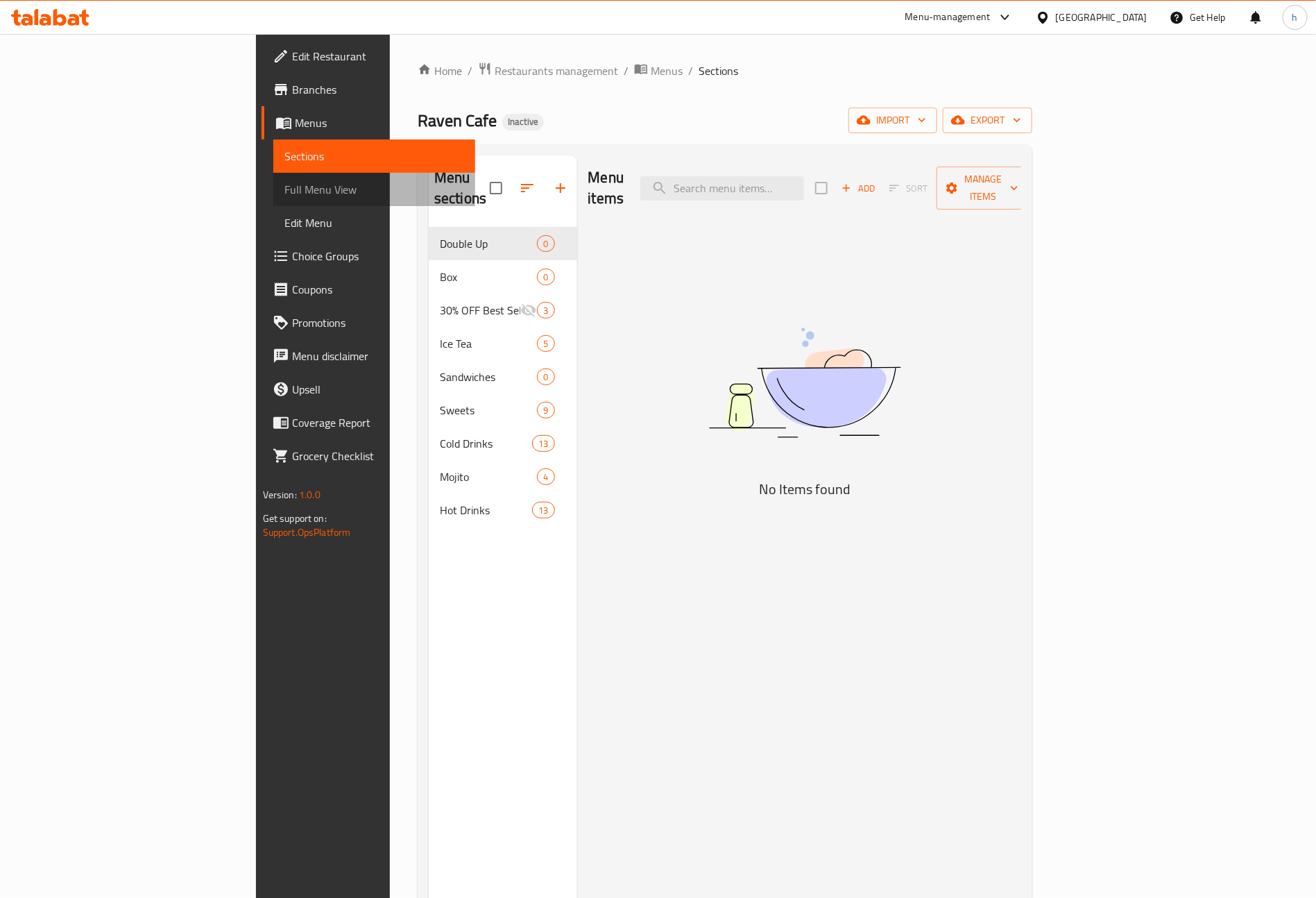
click at [284, 196] on span "Full Menu View" at bounding box center [374, 189] width 180 height 16
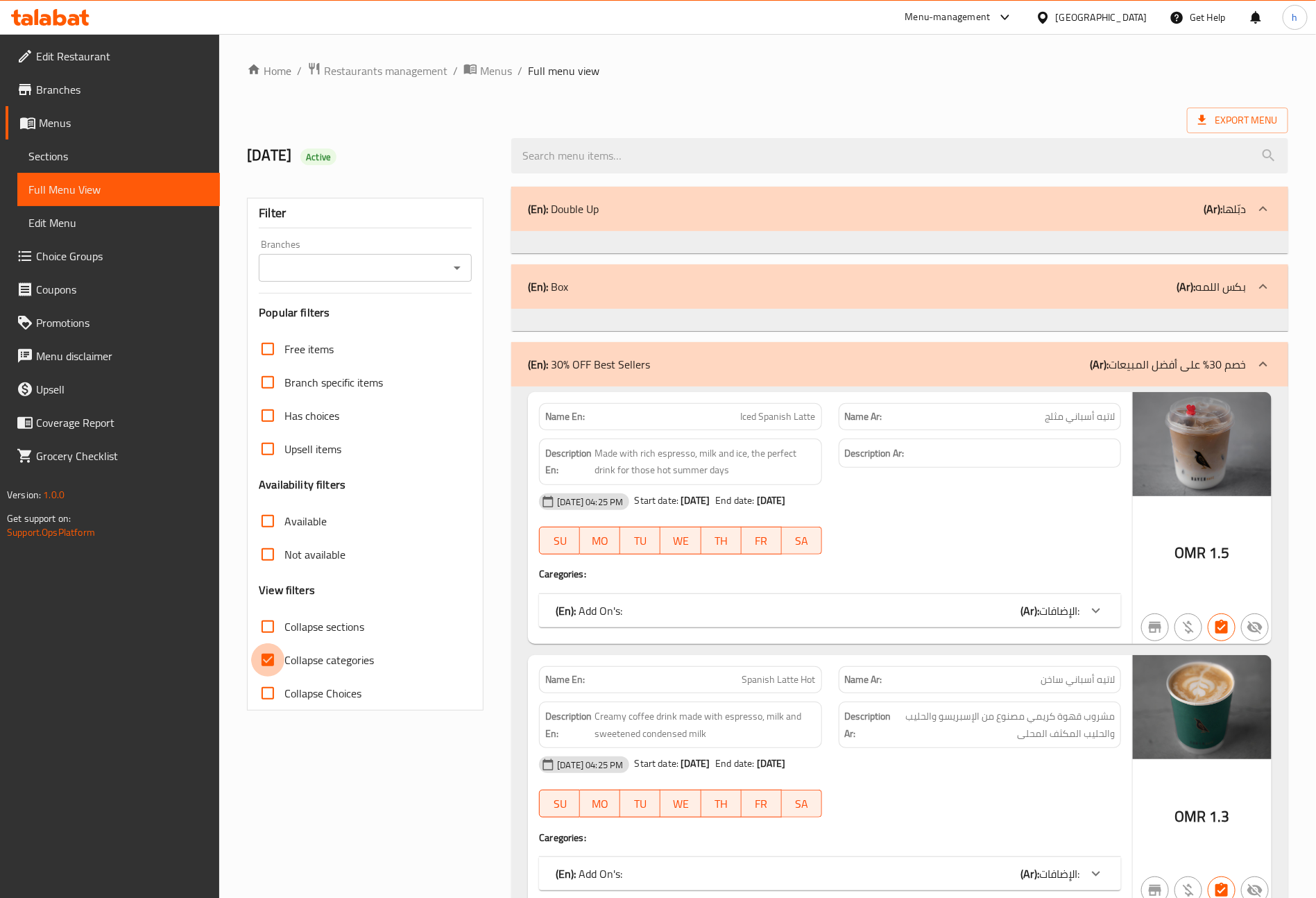
click at [284, 651] on input "Collapse categories" at bounding box center [268, 660] width 34 height 34
checkbox input "false"
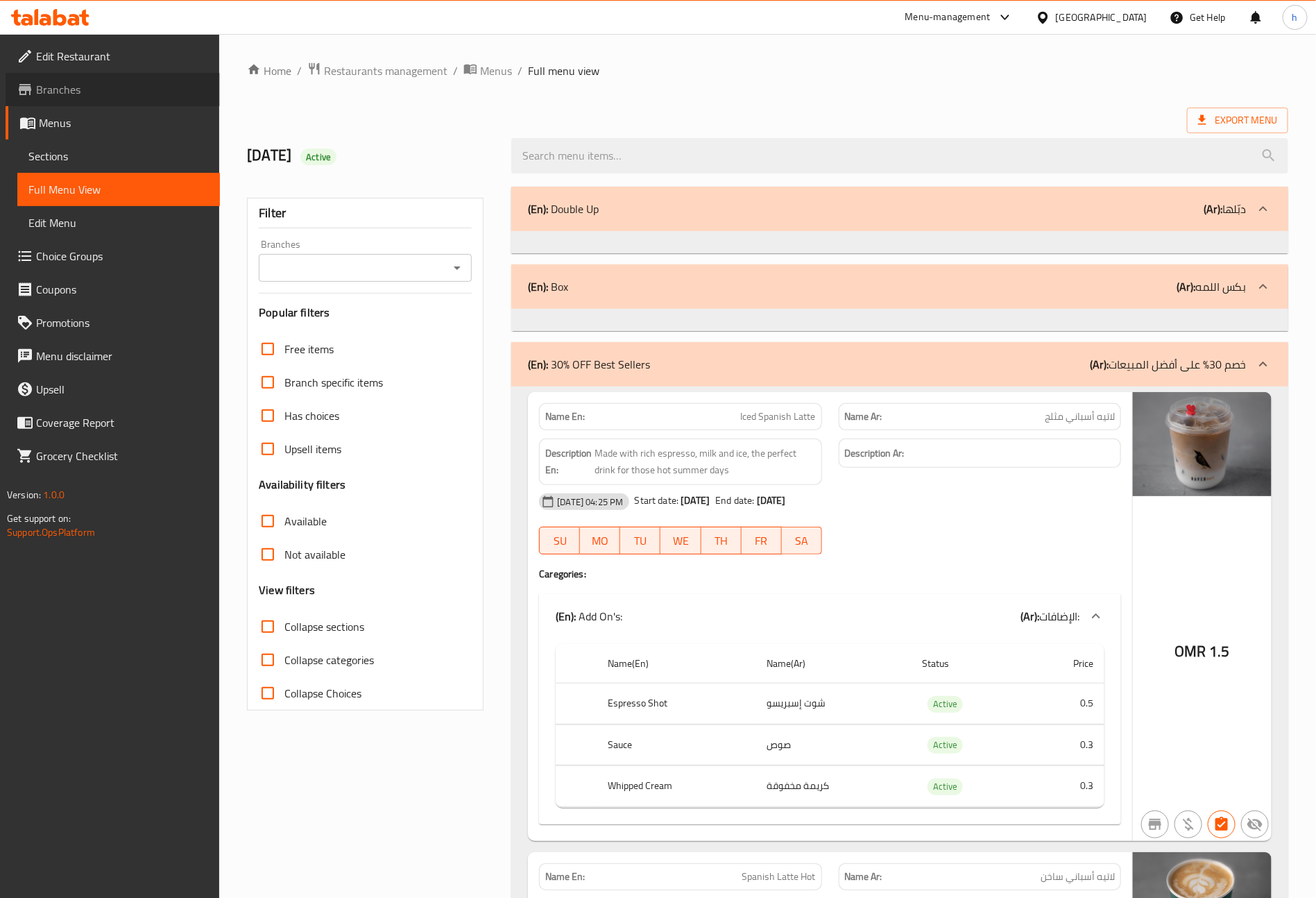
click at [85, 87] on span "Branches" at bounding box center [123, 89] width 173 height 16
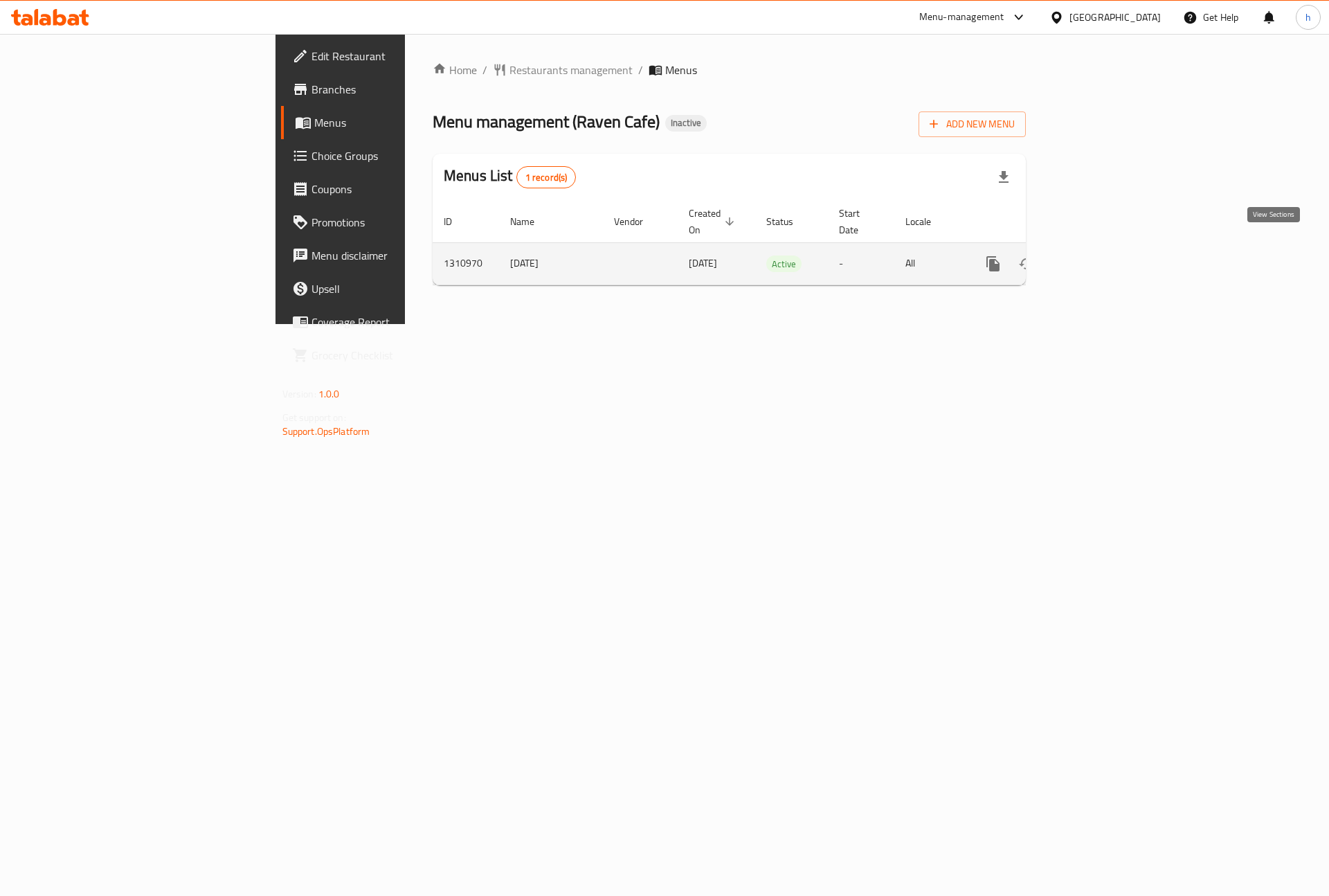
click at [1110, 258] on link "enhanced table" at bounding box center [1093, 264] width 34 height 34
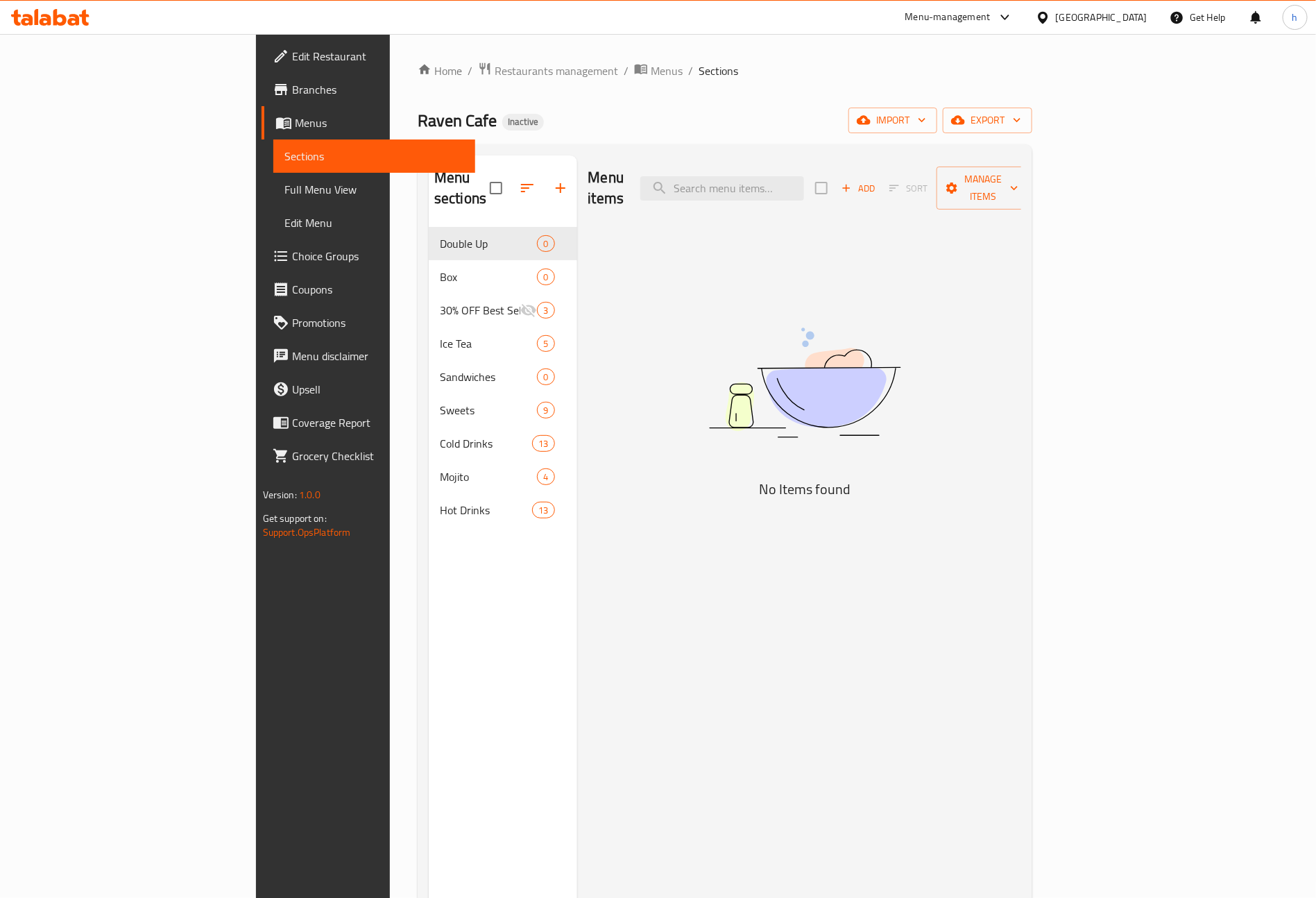
click at [284, 190] on span "Full Menu View" at bounding box center [374, 189] width 180 height 16
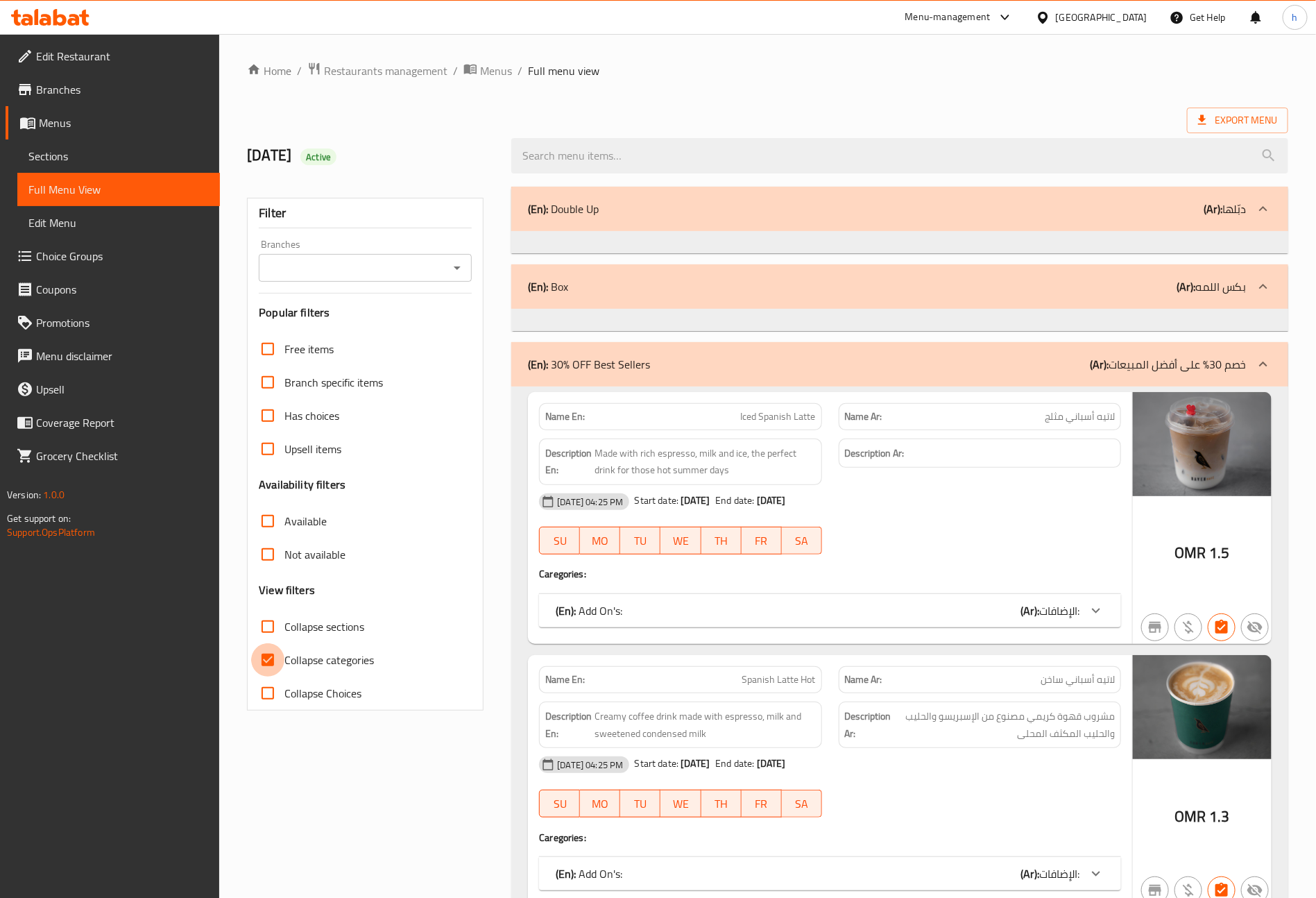
click at [274, 655] on input "Collapse categories" at bounding box center [268, 660] width 34 height 34
checkbox input "false"
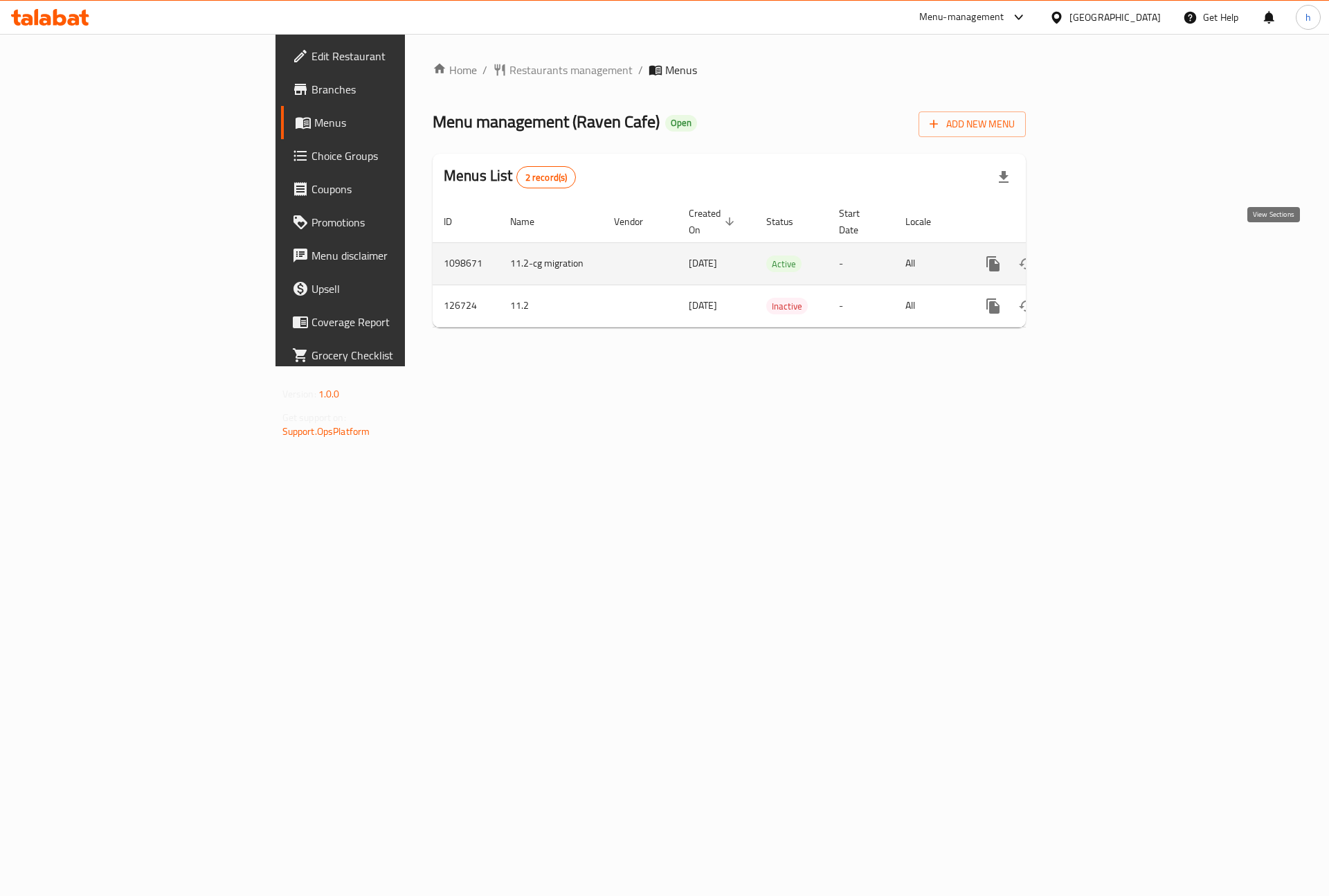
click at [1110, 250] on link "enhanced table" at bounding box center [1093, 264] width 34 height 34
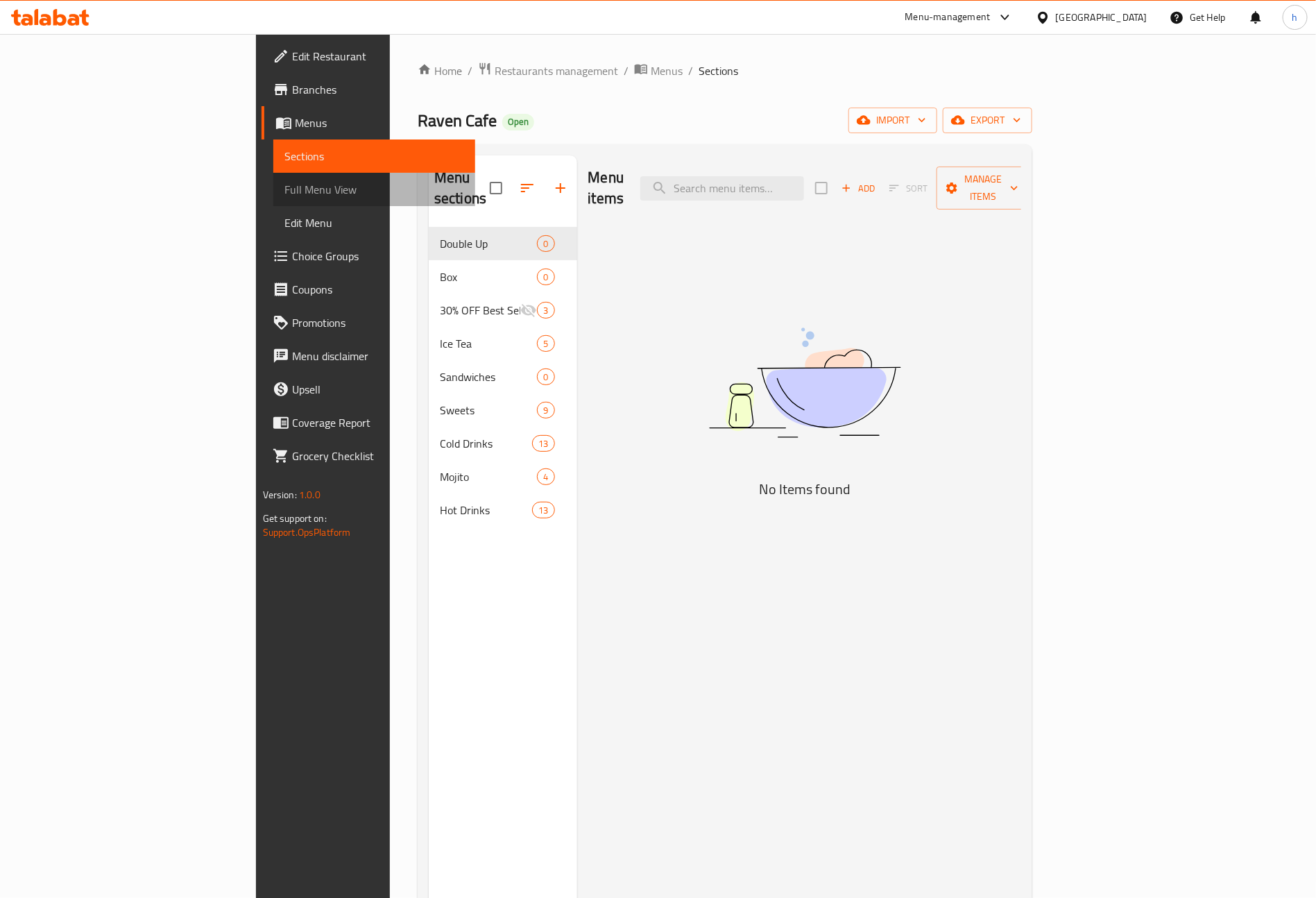
click at [284, 184] on span "Full Menu View" at bounding box center [374, 189] width 180 height 16
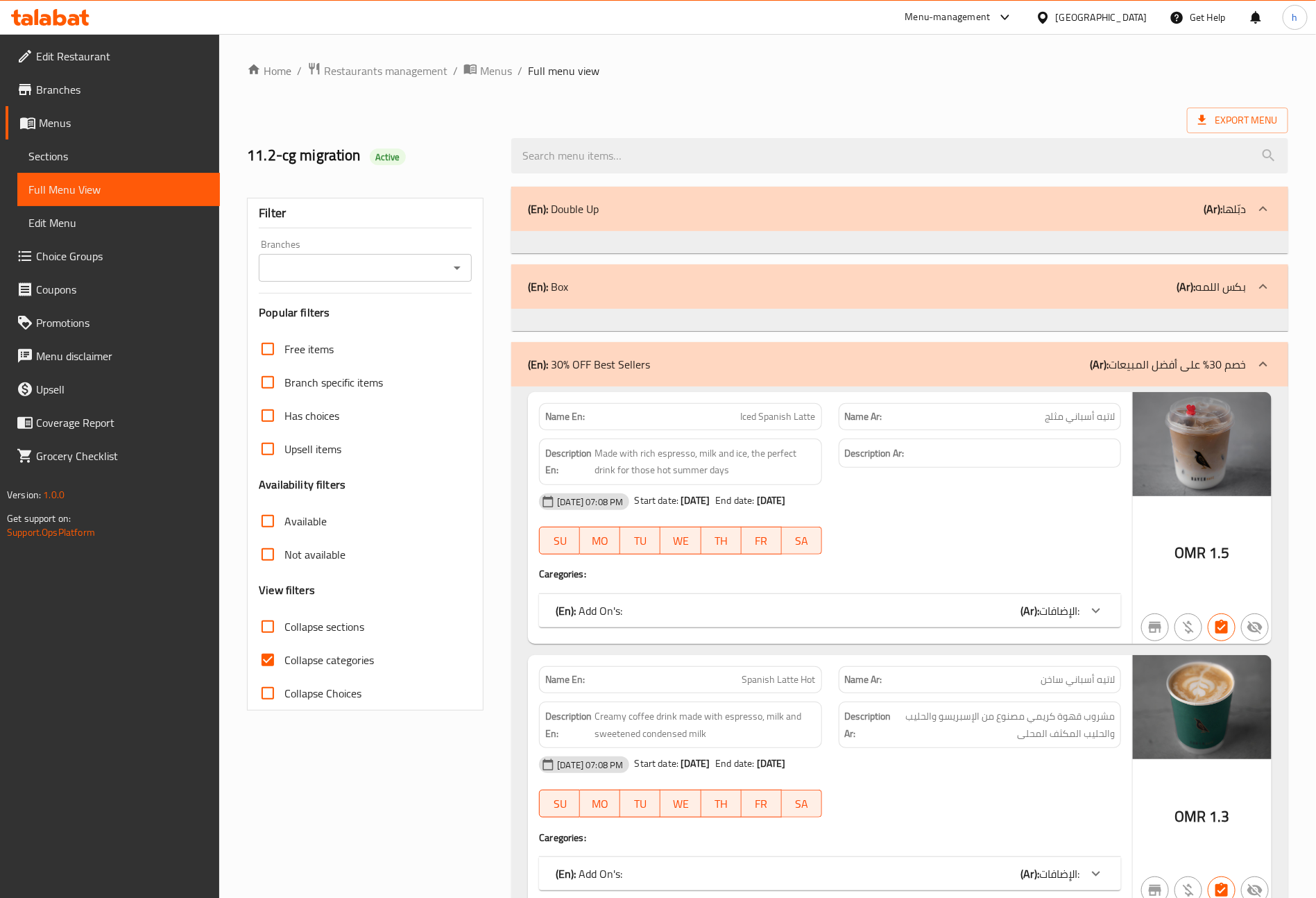
click at [67, 146] on link "Sections" at bounding box center [118, 155] width 203 height 34
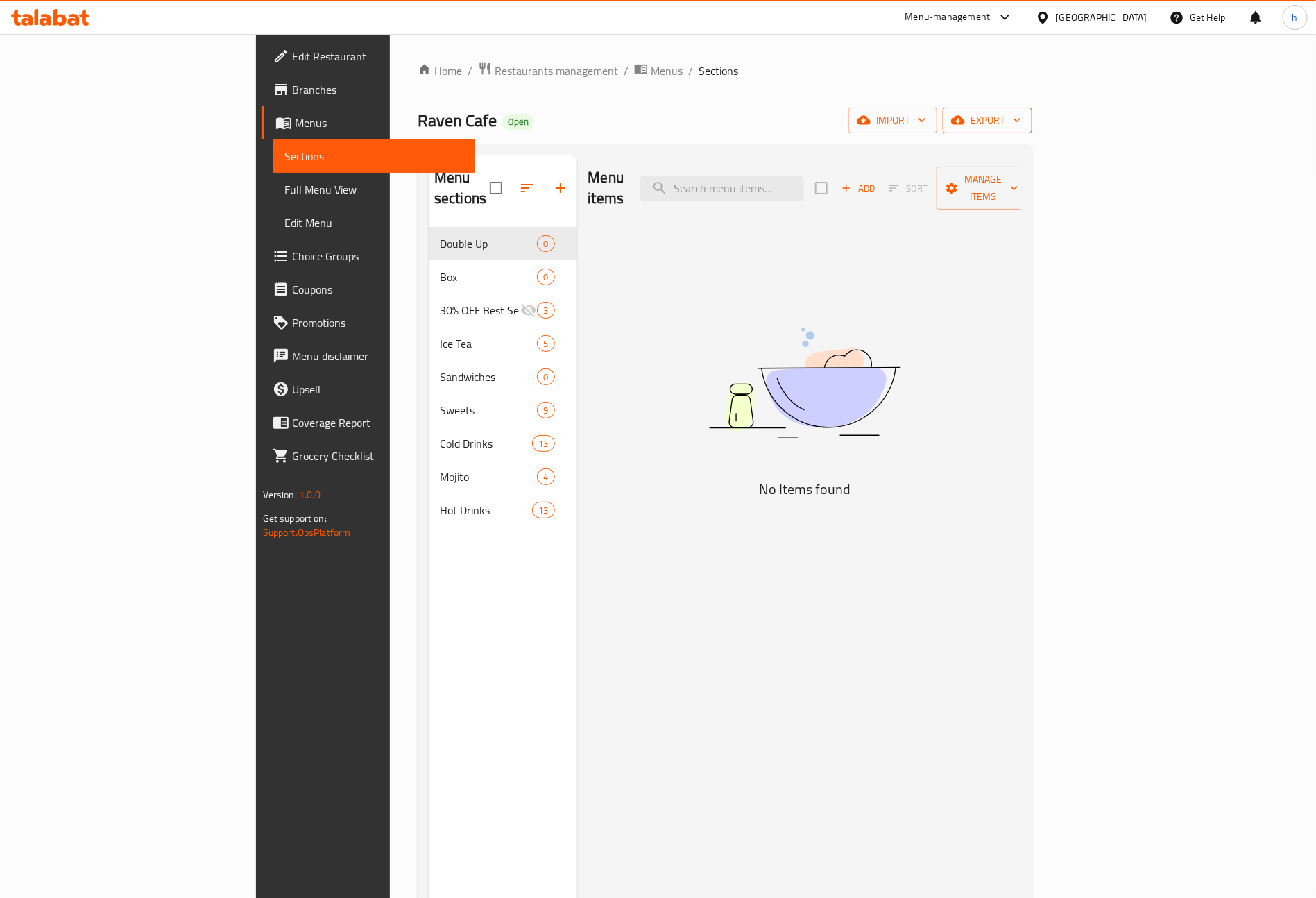
click at [1022, 123] on span "export" at bounding box center [988, 120] width 67 height 17
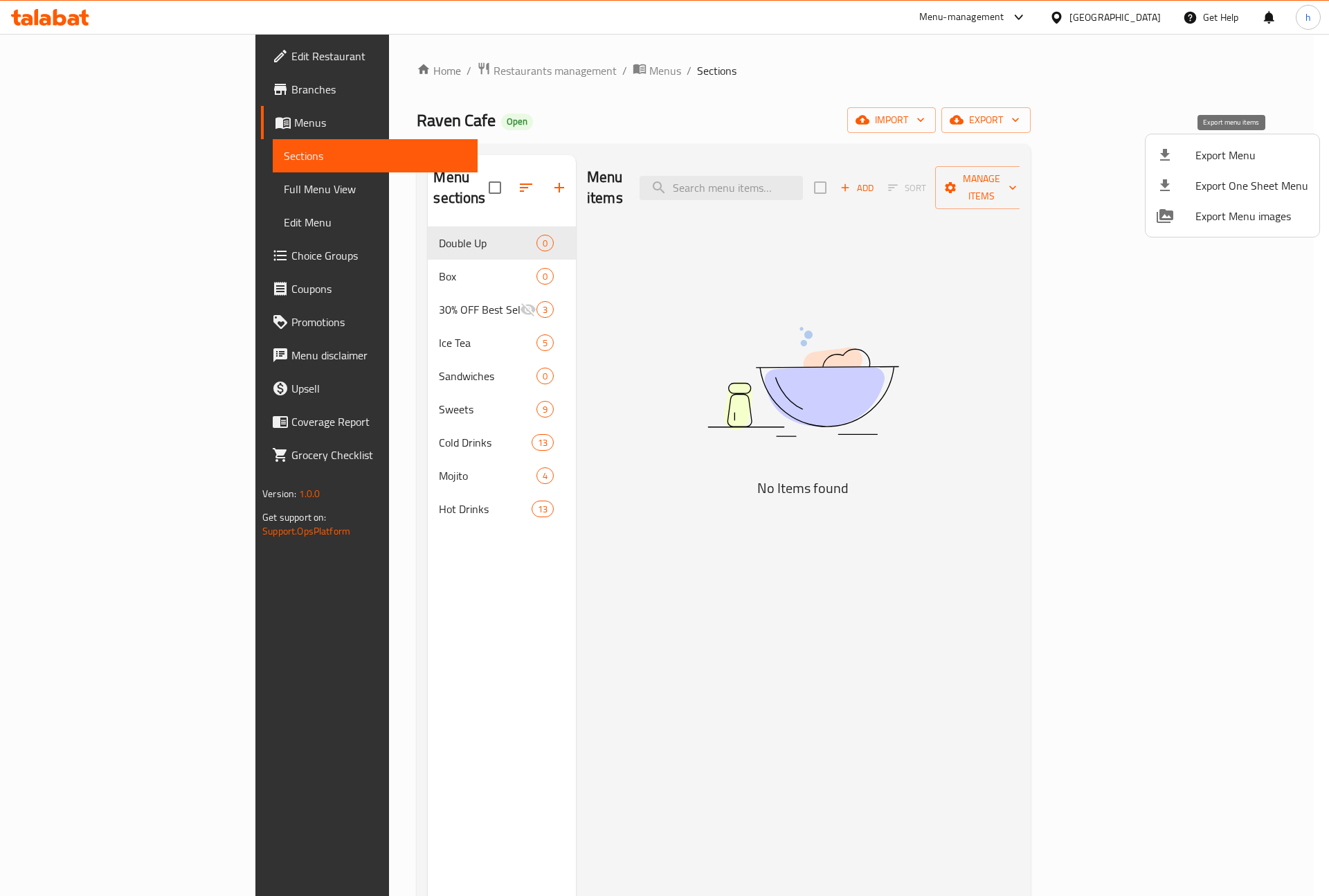
click at [1214, 153] on span "Export Menu" at bounding box center [1251, 154] width 113 height 16
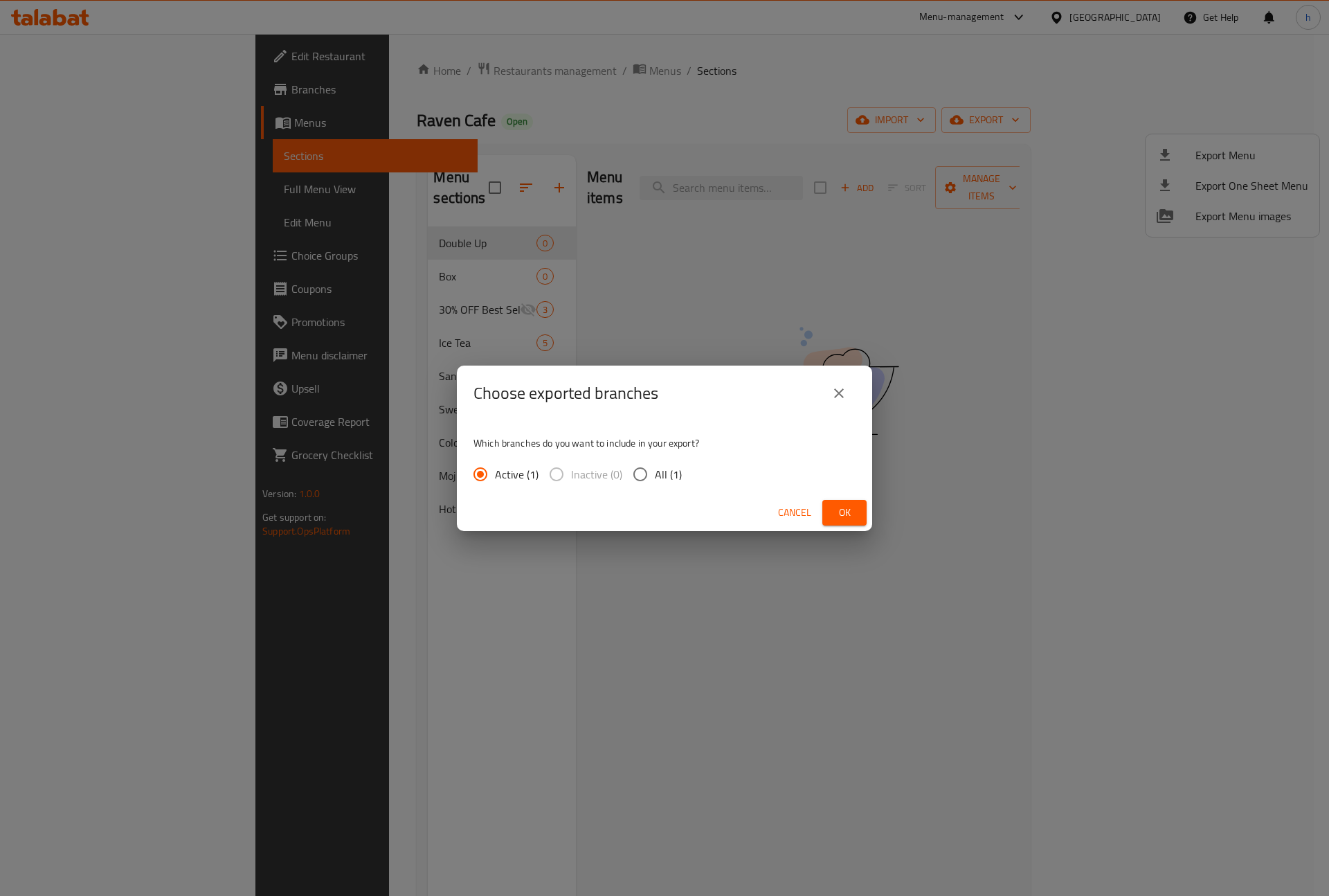
click at [677, 466] on span "All (1)" at bounding box center [668, 474] width 27 height 16
click at [655, 466] on input "All (1)" at bounding box center [640, 474] width 29 height 29
radio input "true"
click at [833, 515] on span "Ok" at bounding box center [845, 513] width 22 height 17
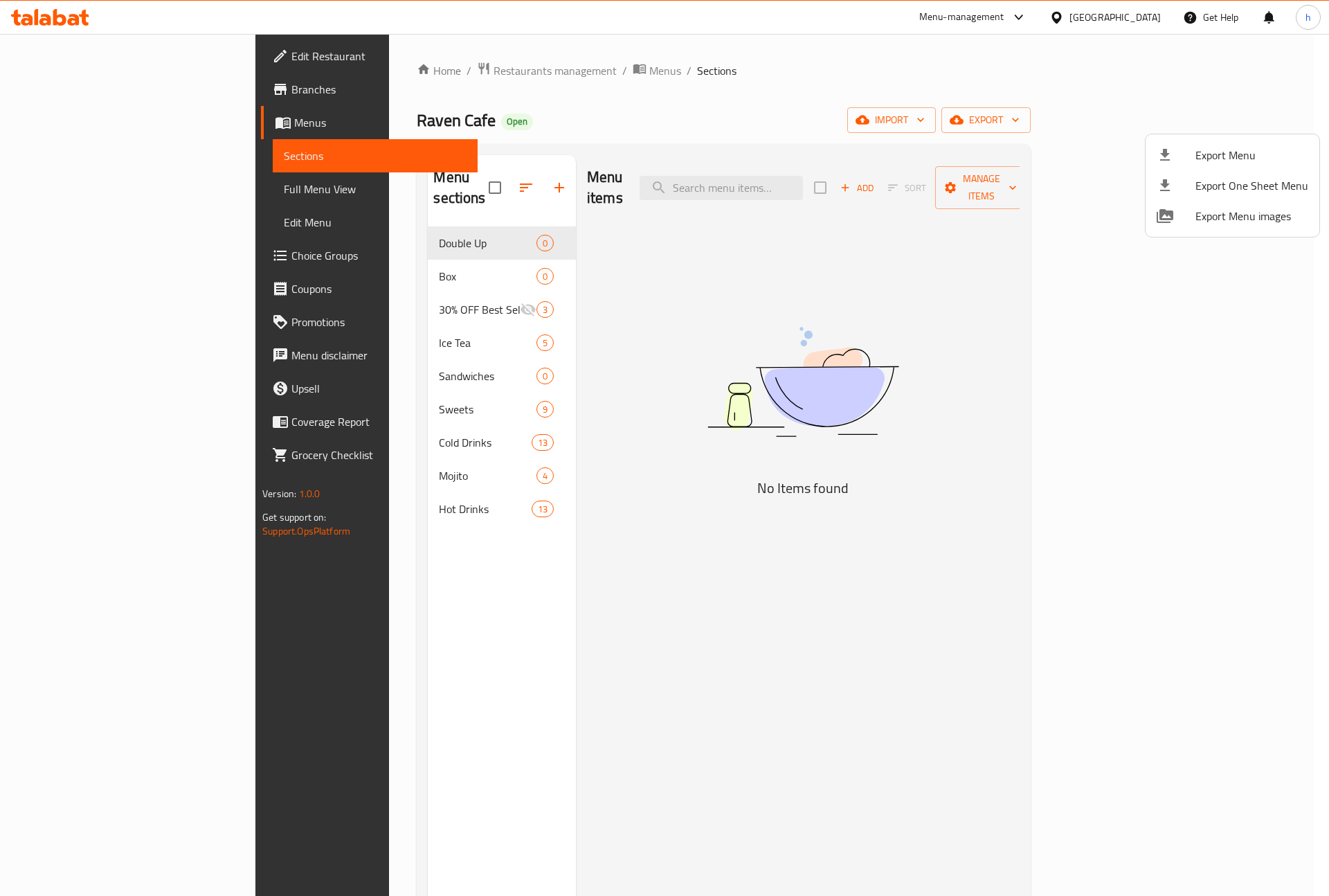
click at [69, 90] on div at bounding box center [664, 448] width 1329 height 896
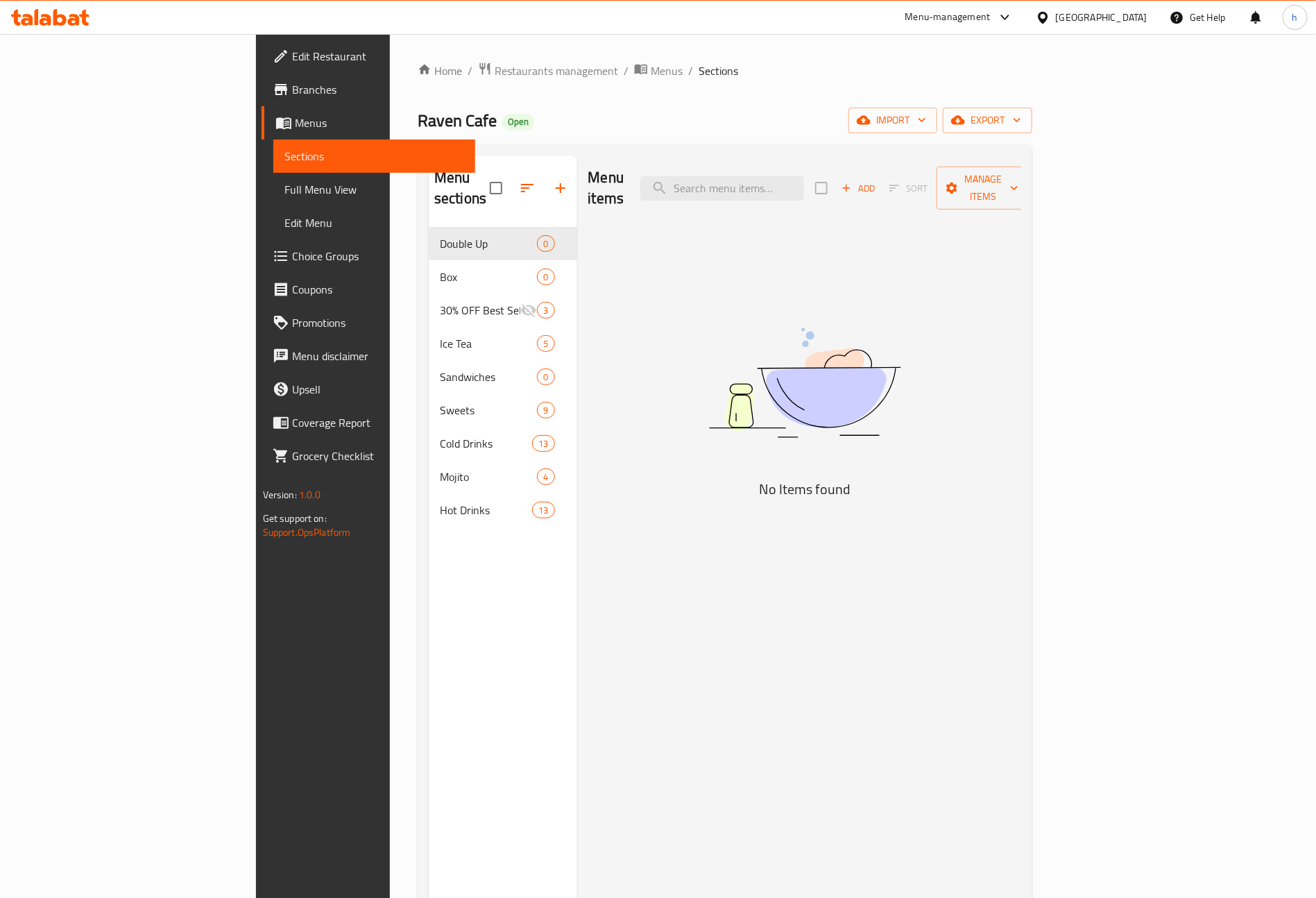
click at [292, 47] on span "Edit Restaurant" at bounding box center [378, 55] width 173 height 16
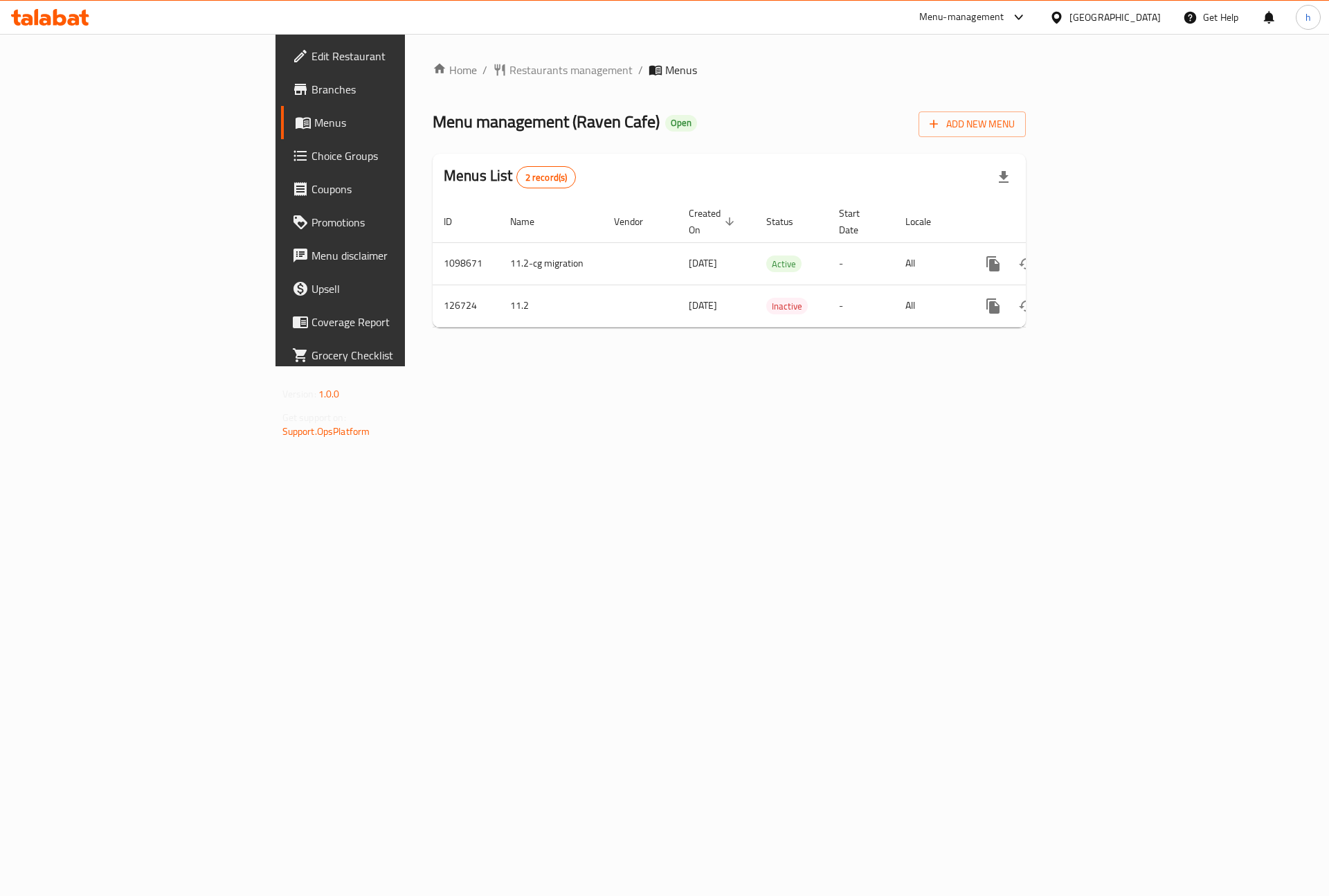
click at [312, 96] on span "Branches" at bounding box center [399, 89] width 175 height 16
